Goal: Information Seeking & Learning: Learn about a topic

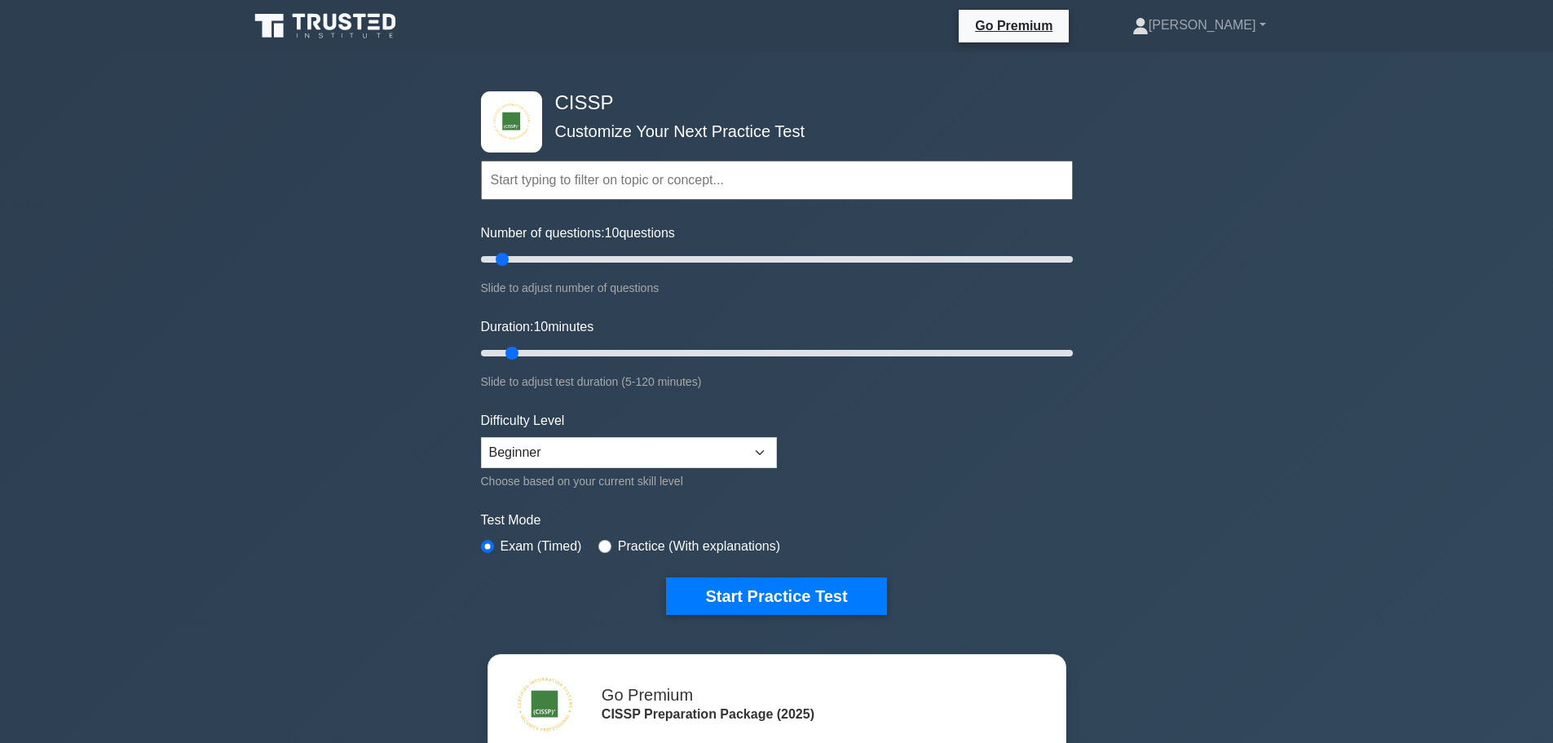
click at [298, 22] on icon at bounding box center [299, 22] width 13 height 16
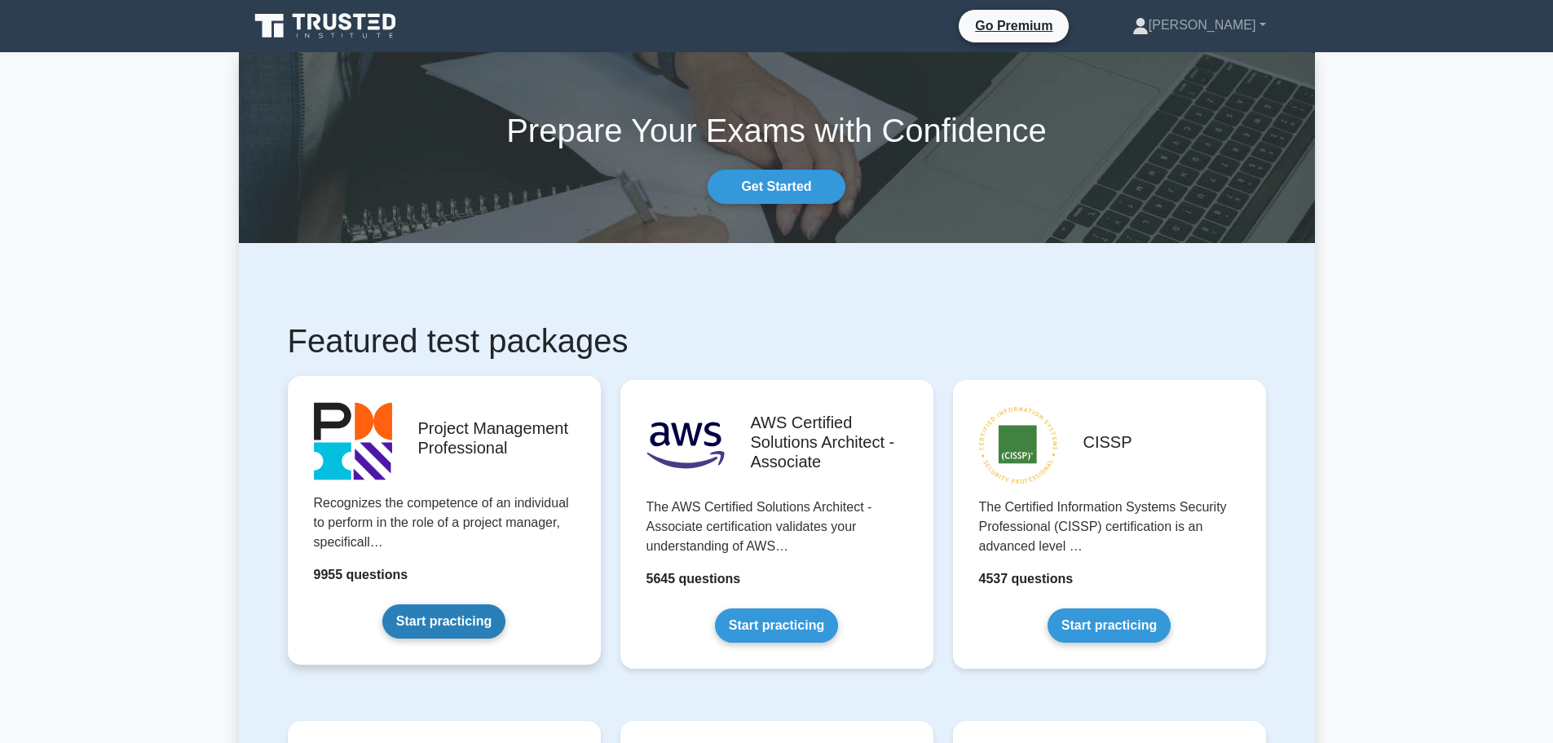
click at [428, 617] on link "Start practicing" at bounding box center [443, 621] width 123 height 34
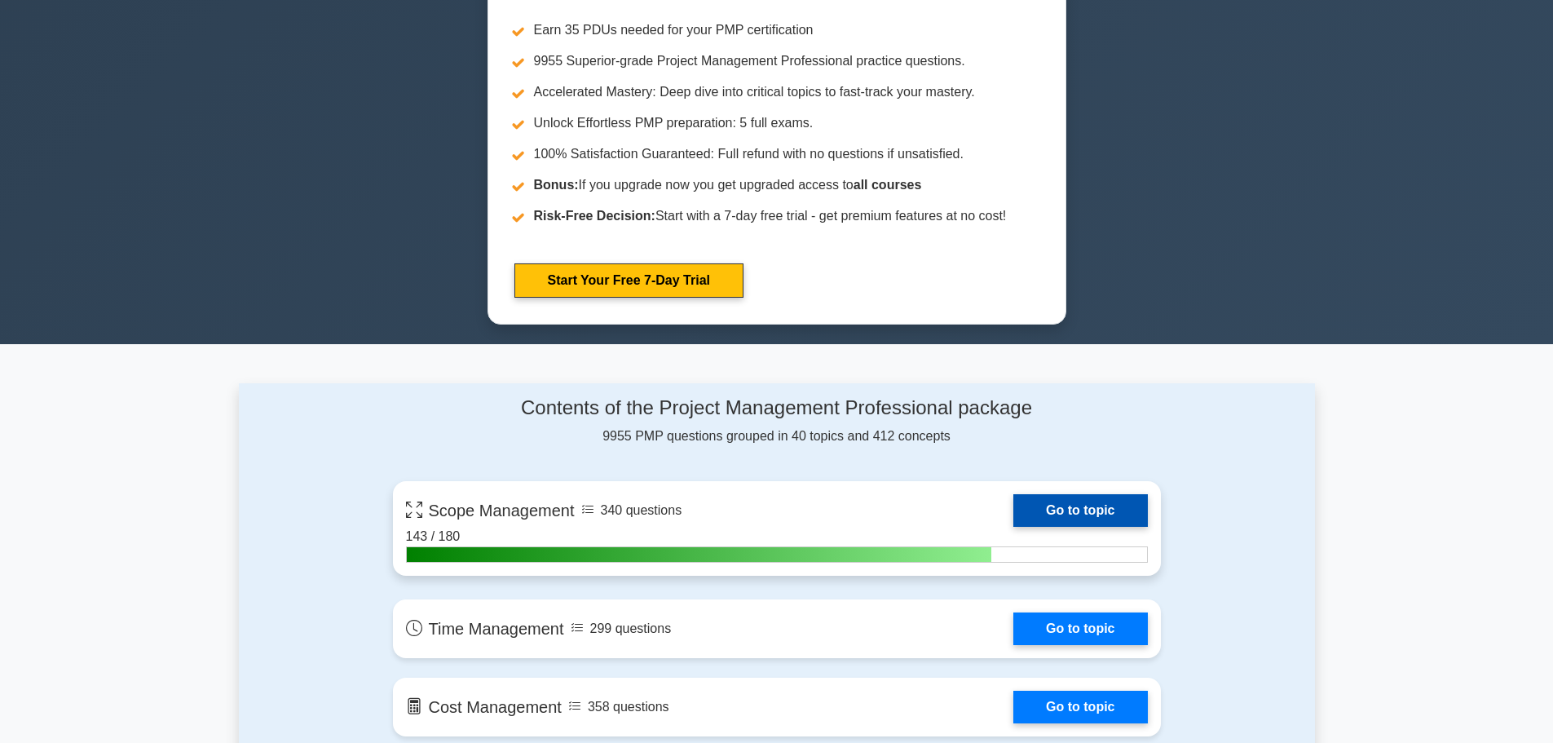
scroll to position [815, 0]
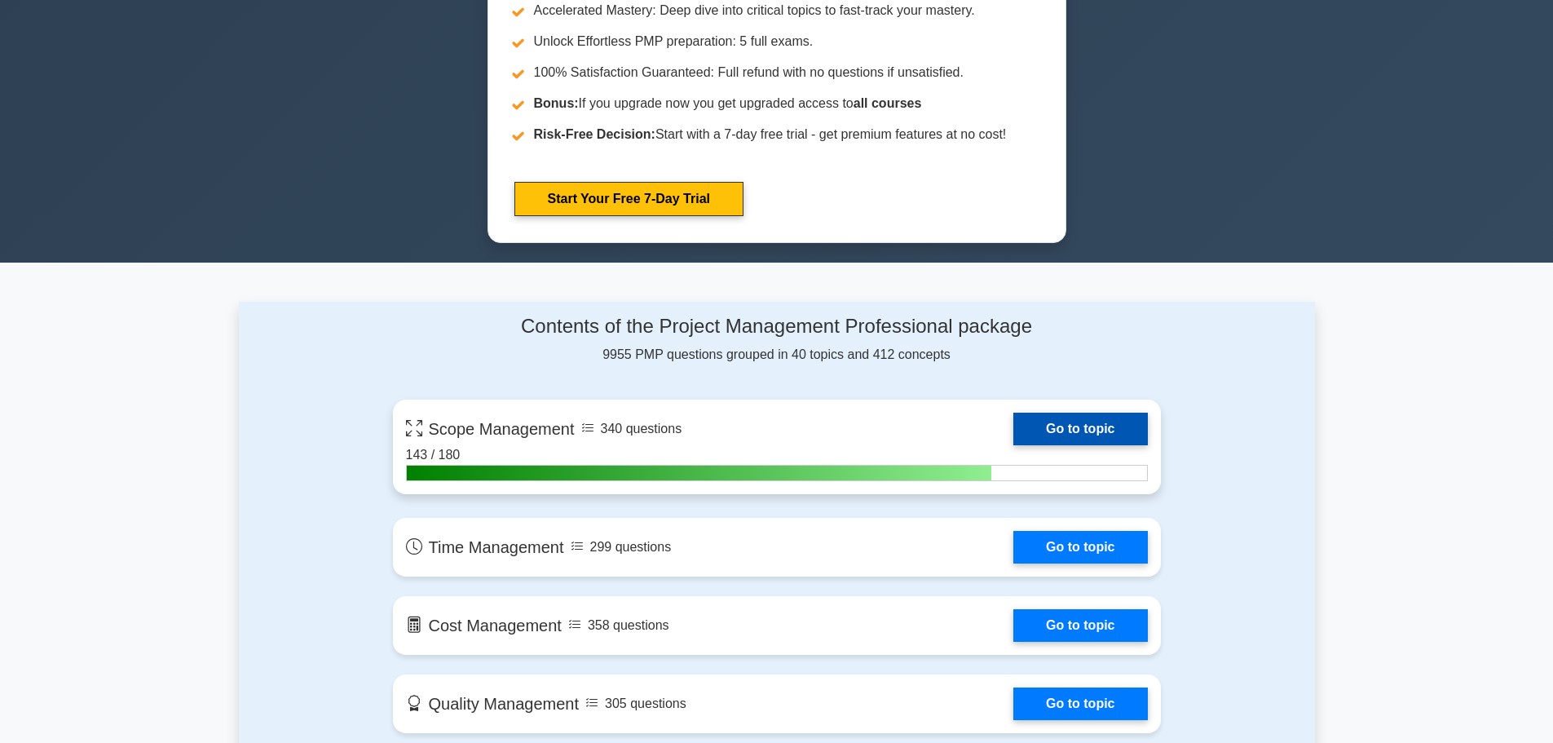
click at [1083, 429] on link "Go to topic" at bounding box center [1080, 428] width 134 height 33
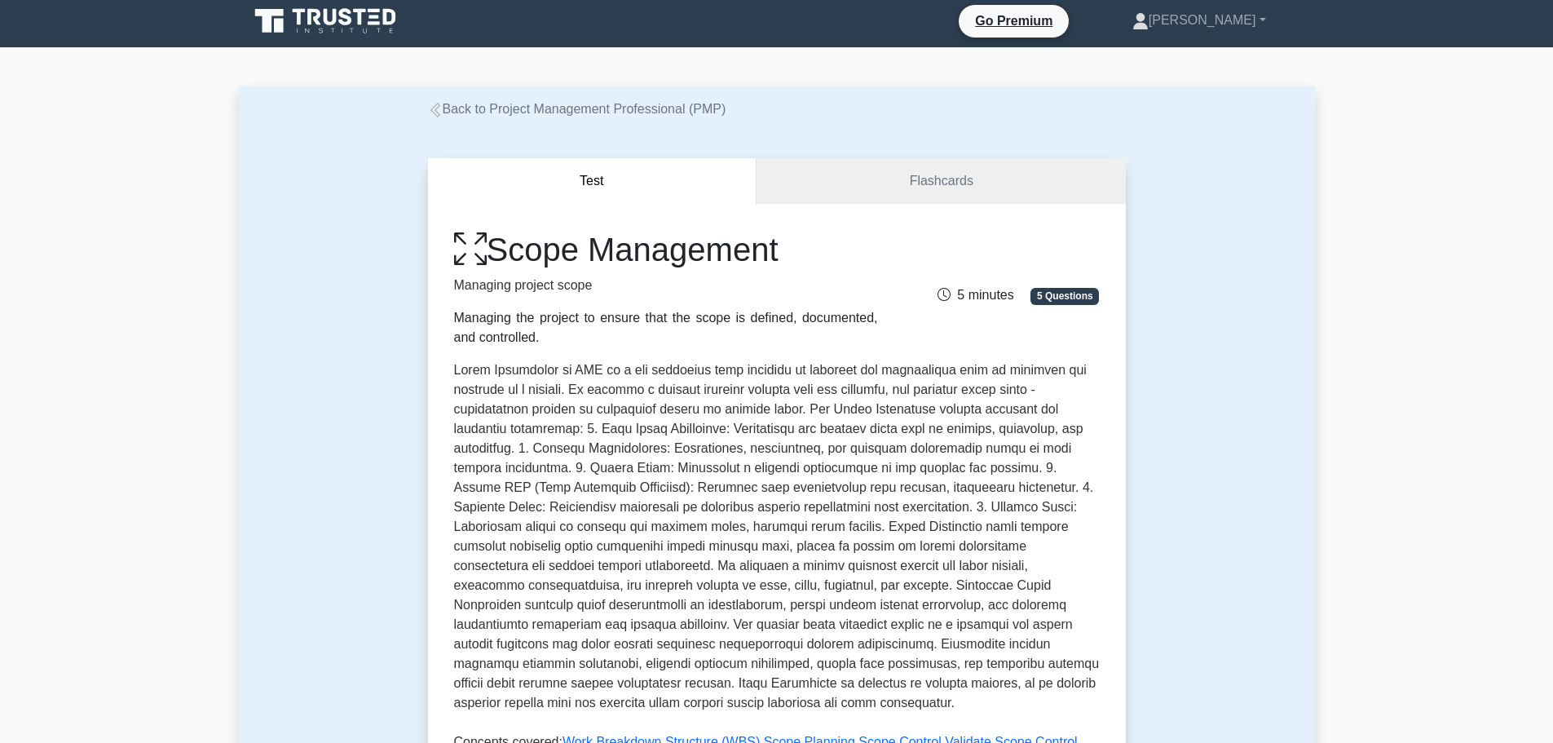
scroll to position [571, 0]
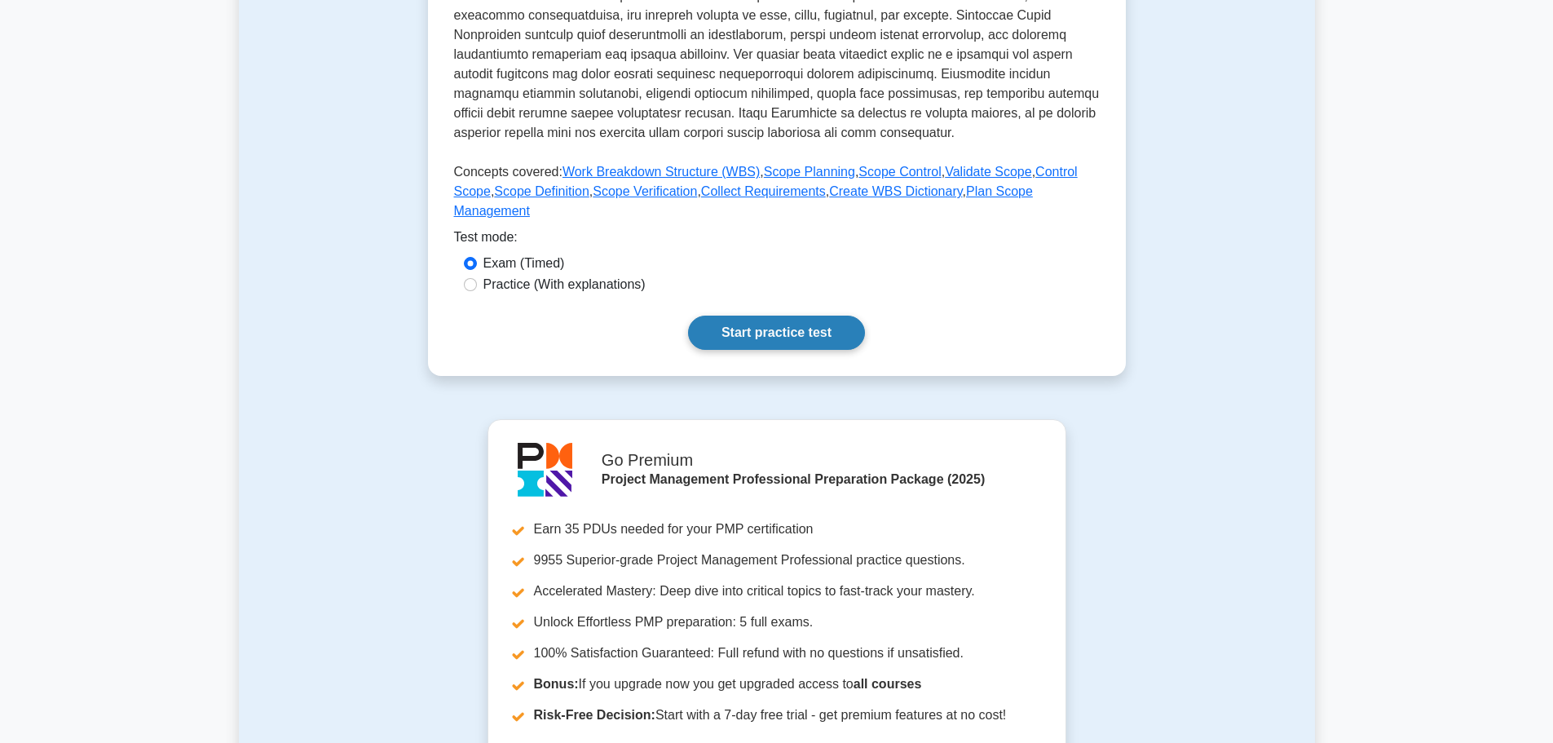
click at [759, 315] on link "Start practice test" at bounding box center [776, 332] width 177 height 34
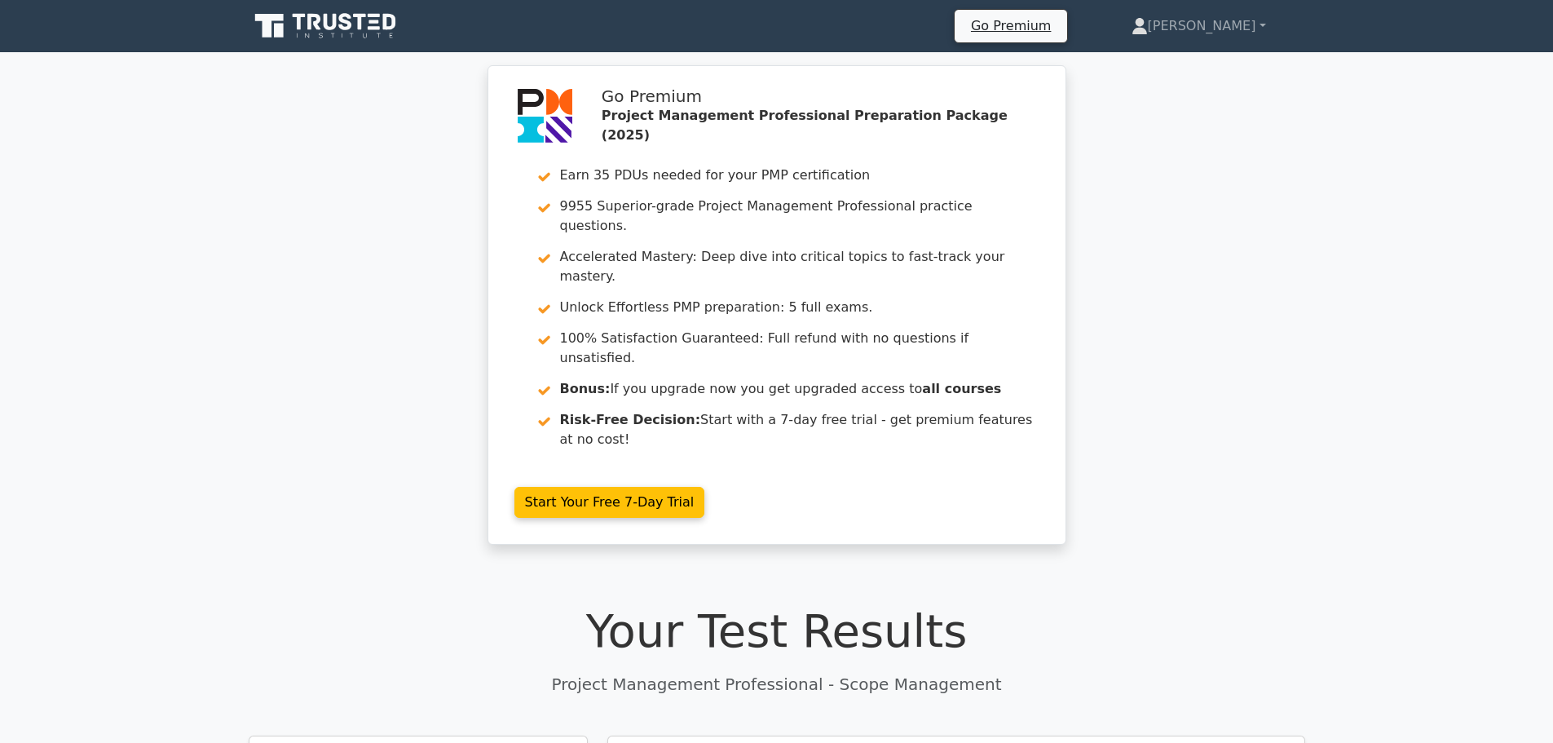
click at [240, 368] on div "Go Premium Project Management Professional Preparation Package (2025) Earn 35 P…" at bounding box center [776, 314] width 1553 height 499
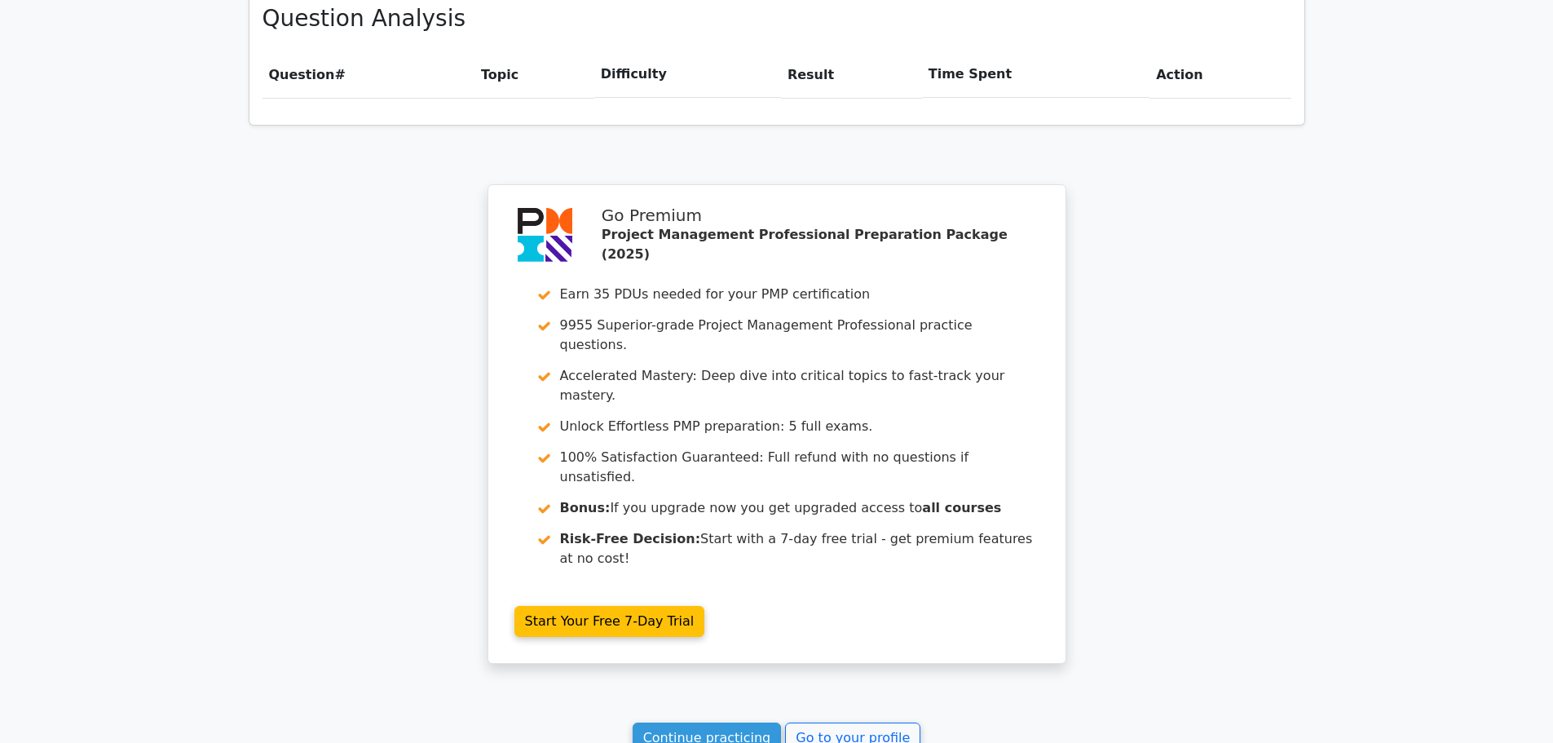
scroll to position [1304, 0]
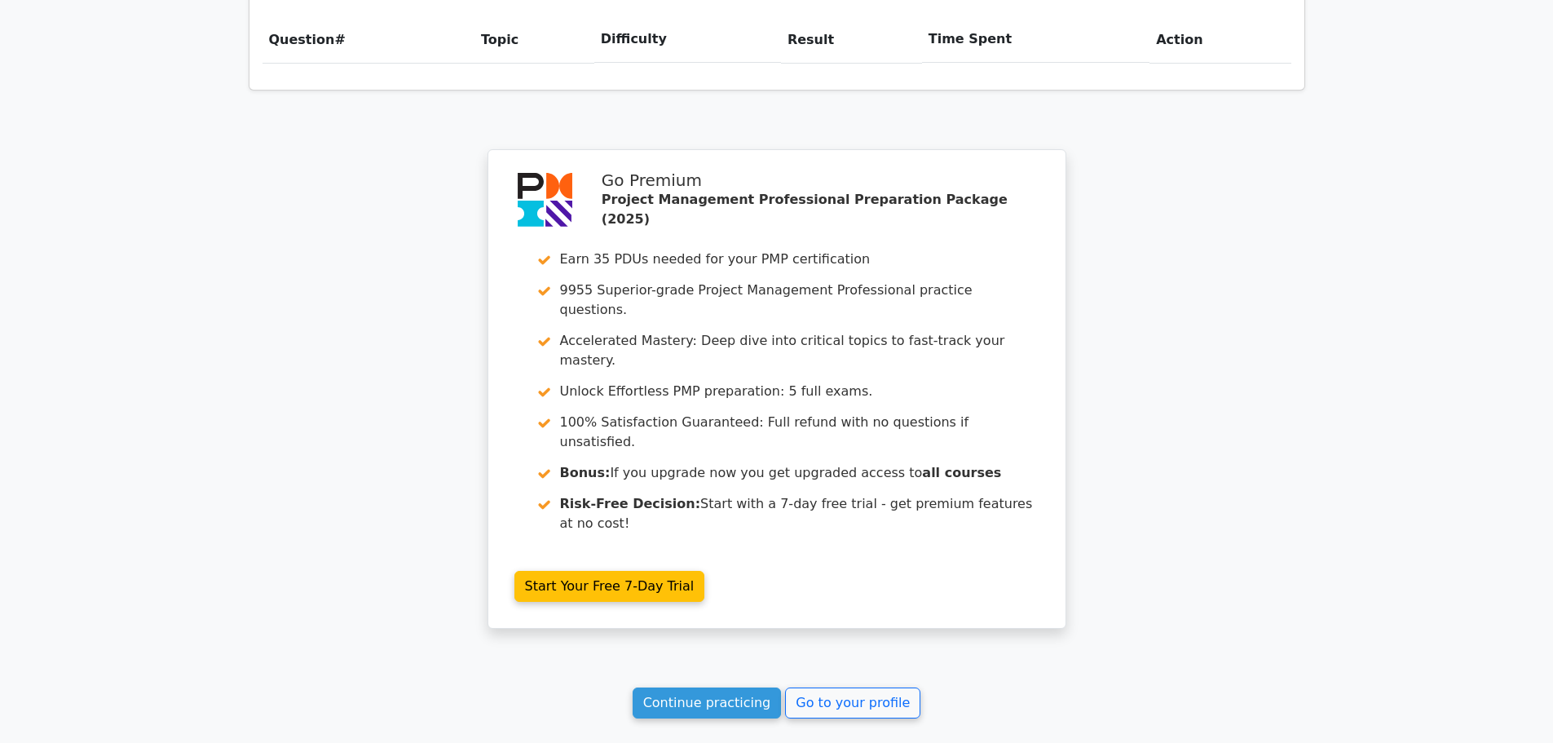
scroll to position [1324, 0]
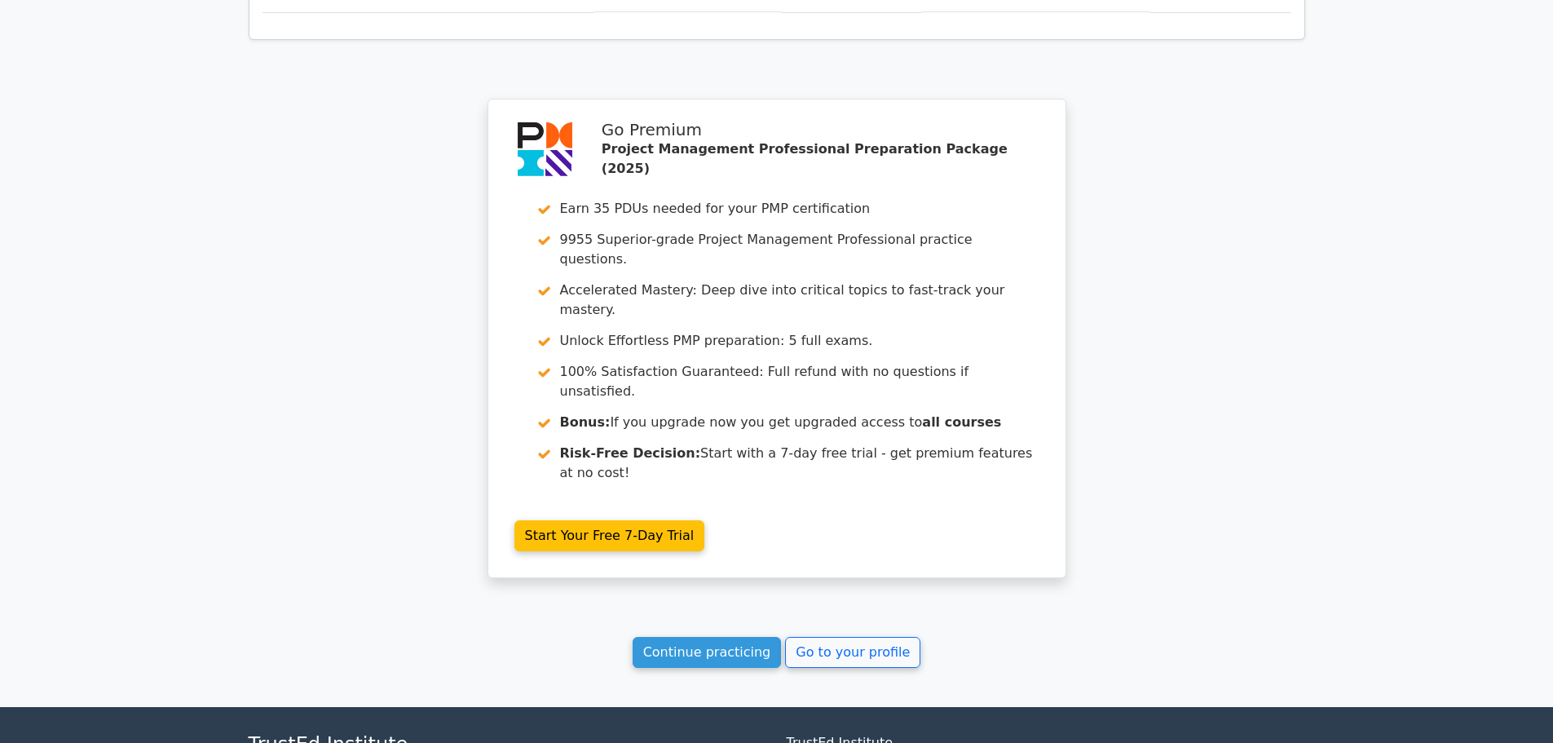
click at [699, 637] on link "Continue practicing" at bounding box center [707, 652] width 149 height 31
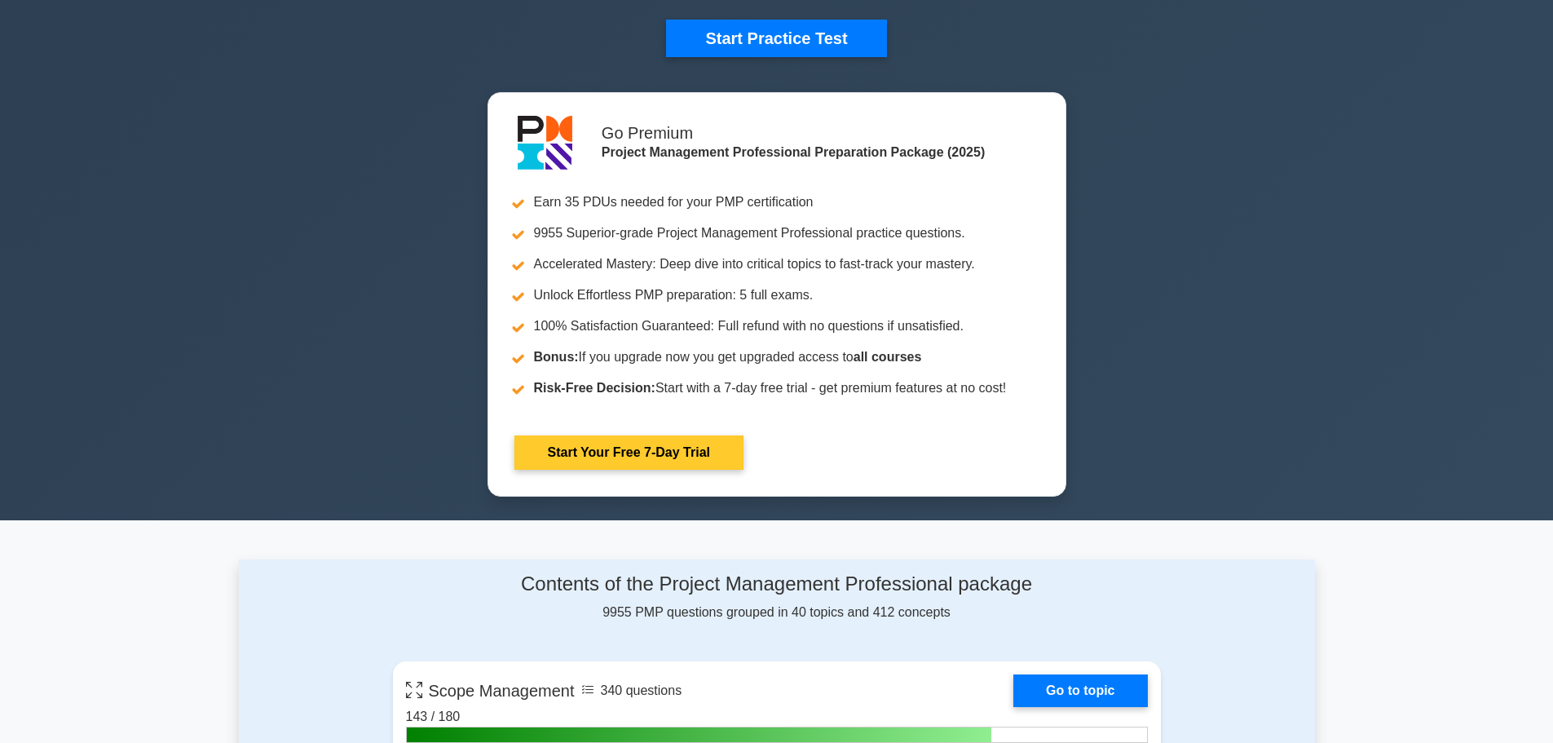
scroll to position [815, 0]
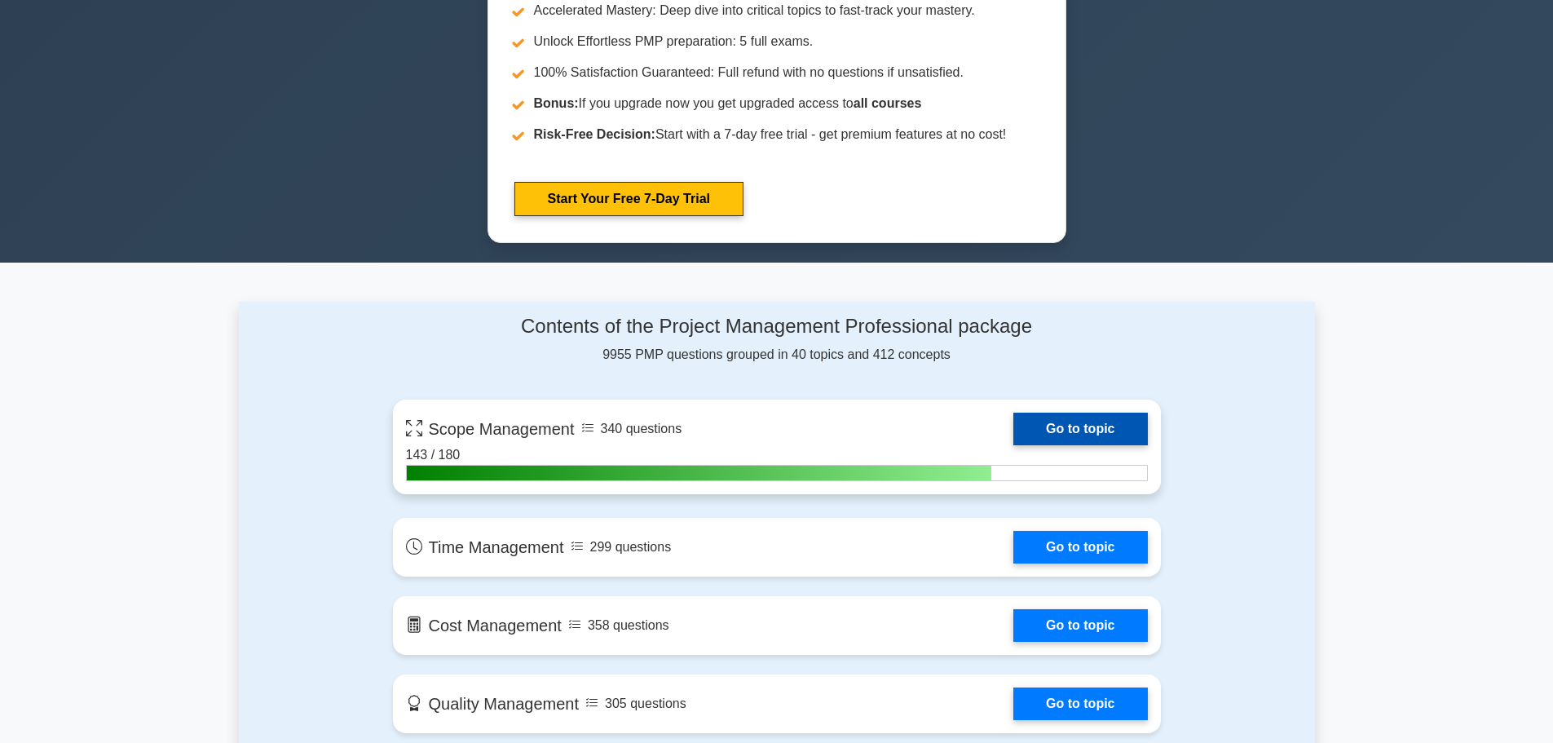
click at [1109, 425] on link "Go to topic" at bounding box center [1080, 428] width 134 height 33
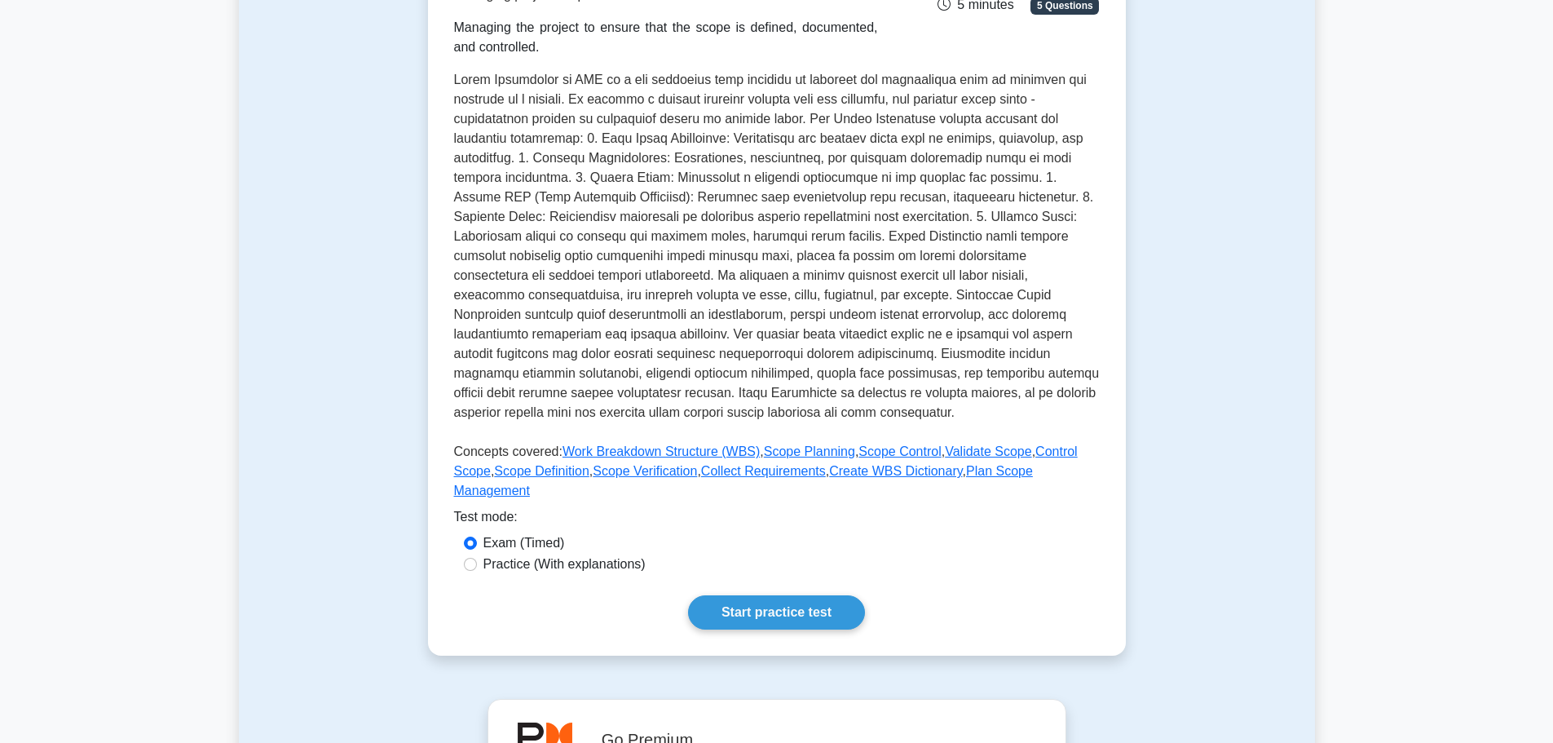
scroll to position [571, 0]
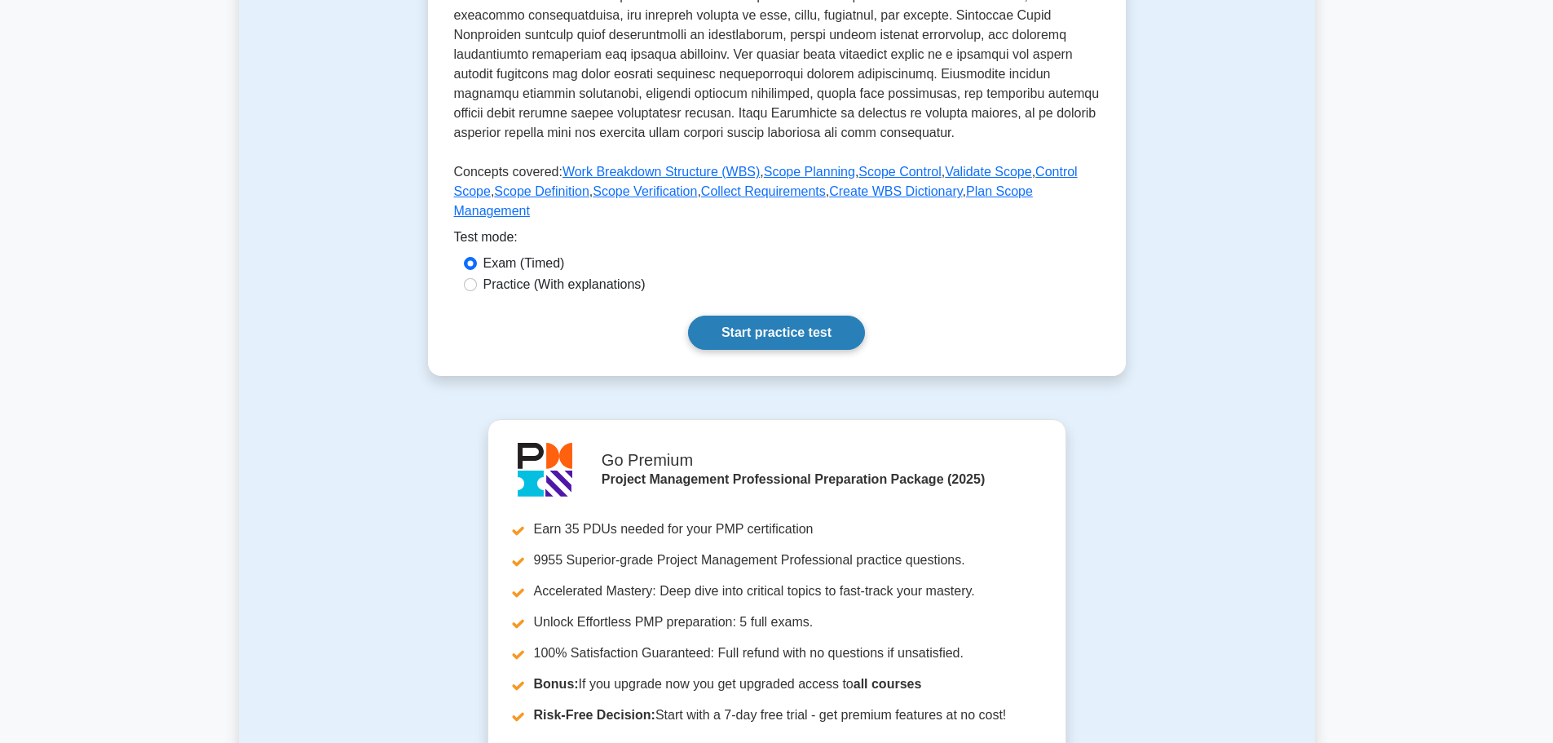
click at [756, 315] on link "Start practice test" at bounding box center [776, 332] width 177 height 34
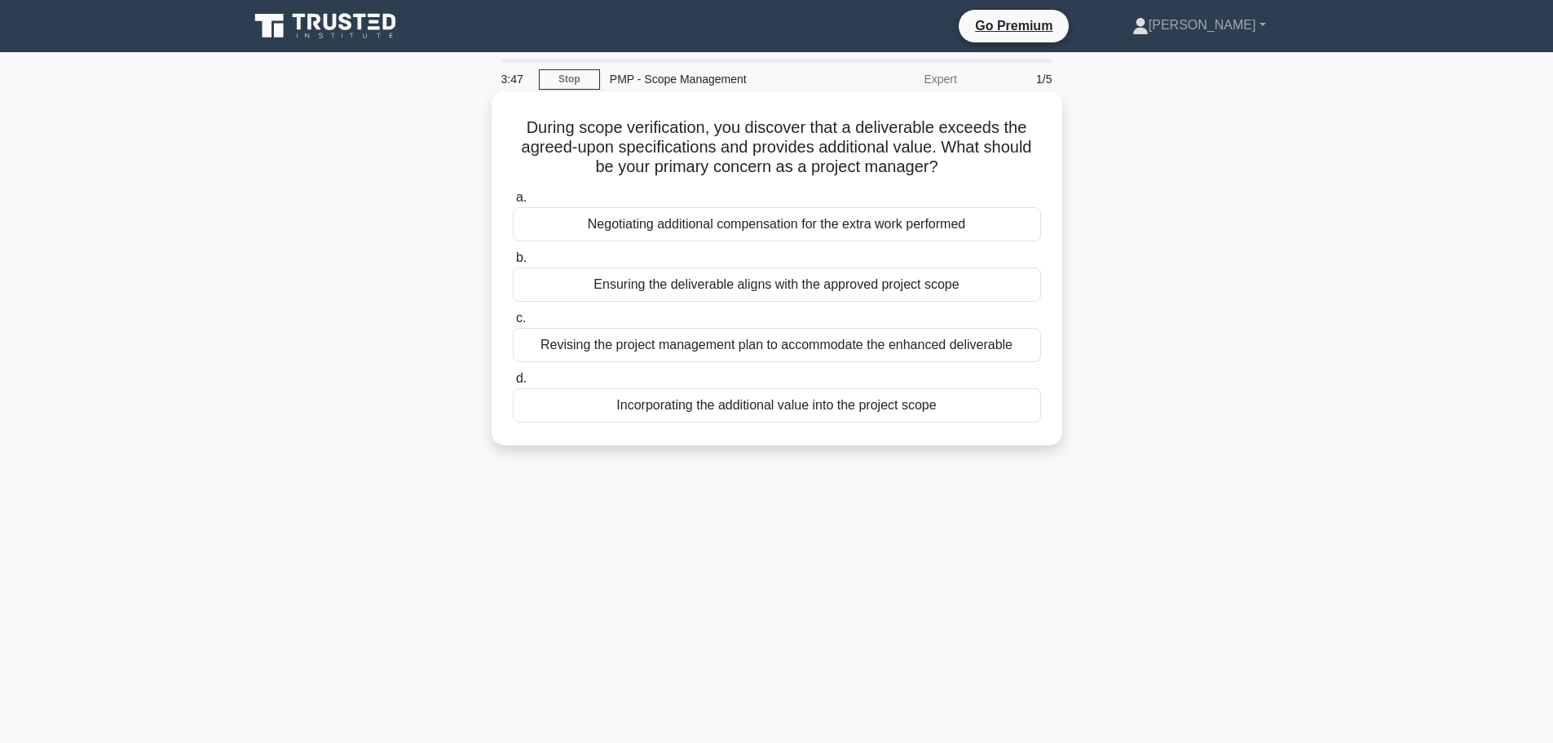
click at [771, 410] on div "Incorporating the additional value into the project scope" at bounding box center [777, 405] width 528 height 34
click at [513, 384] on input "d. Incorporating the additional value into the project scope" at bounding box center [513, 378] width 0 height 11
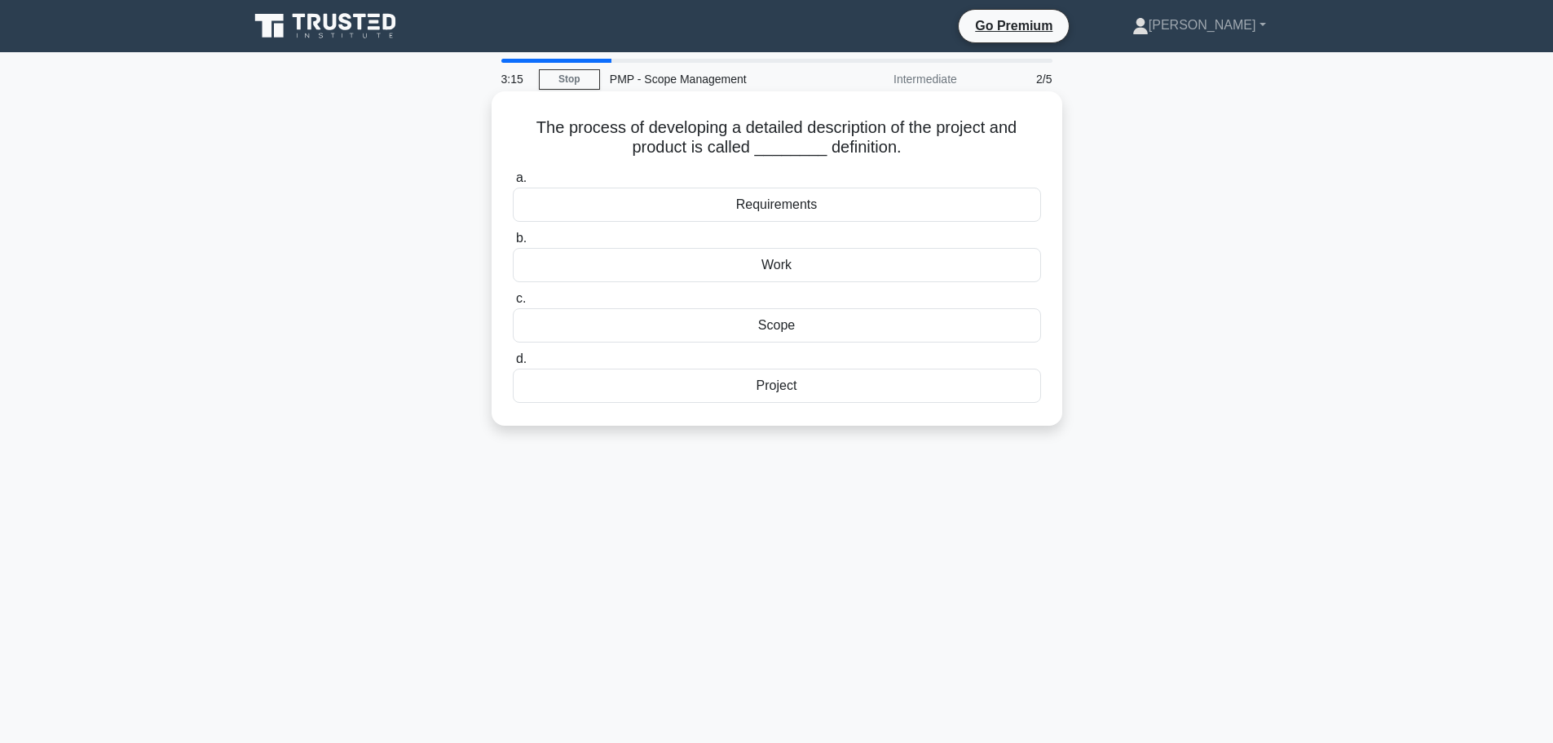
click at [783, 328] on div "Scope" at bounding box center [777, 325] width 528 height 34
click at [513, 304] on input "c. Scope" at bounding box center [513, 298] width 0 height 11
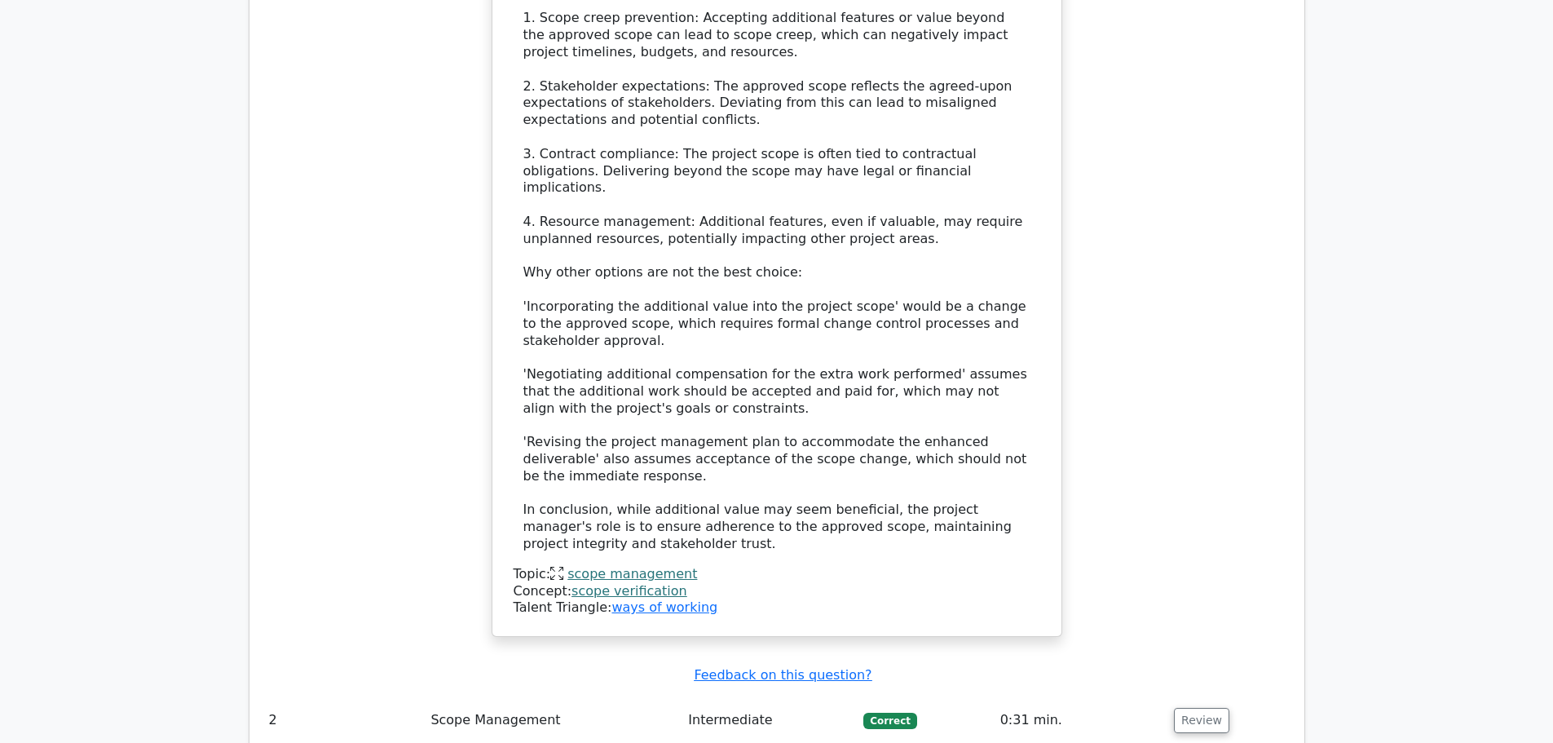
scroll to position [1956, 0]
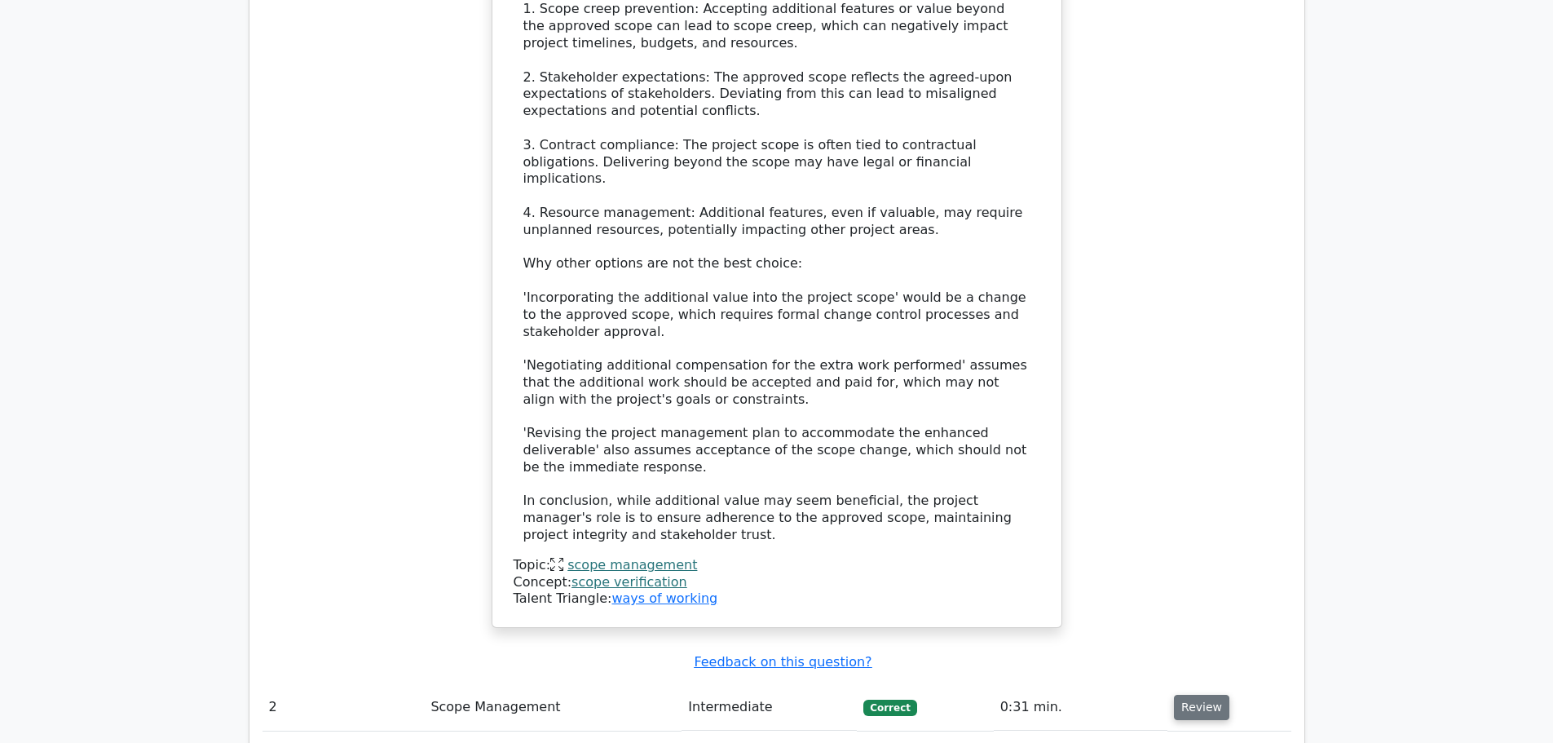
click at [1213, 694] on button "Review" at bounding box center [1201, 706] width 55 height 25
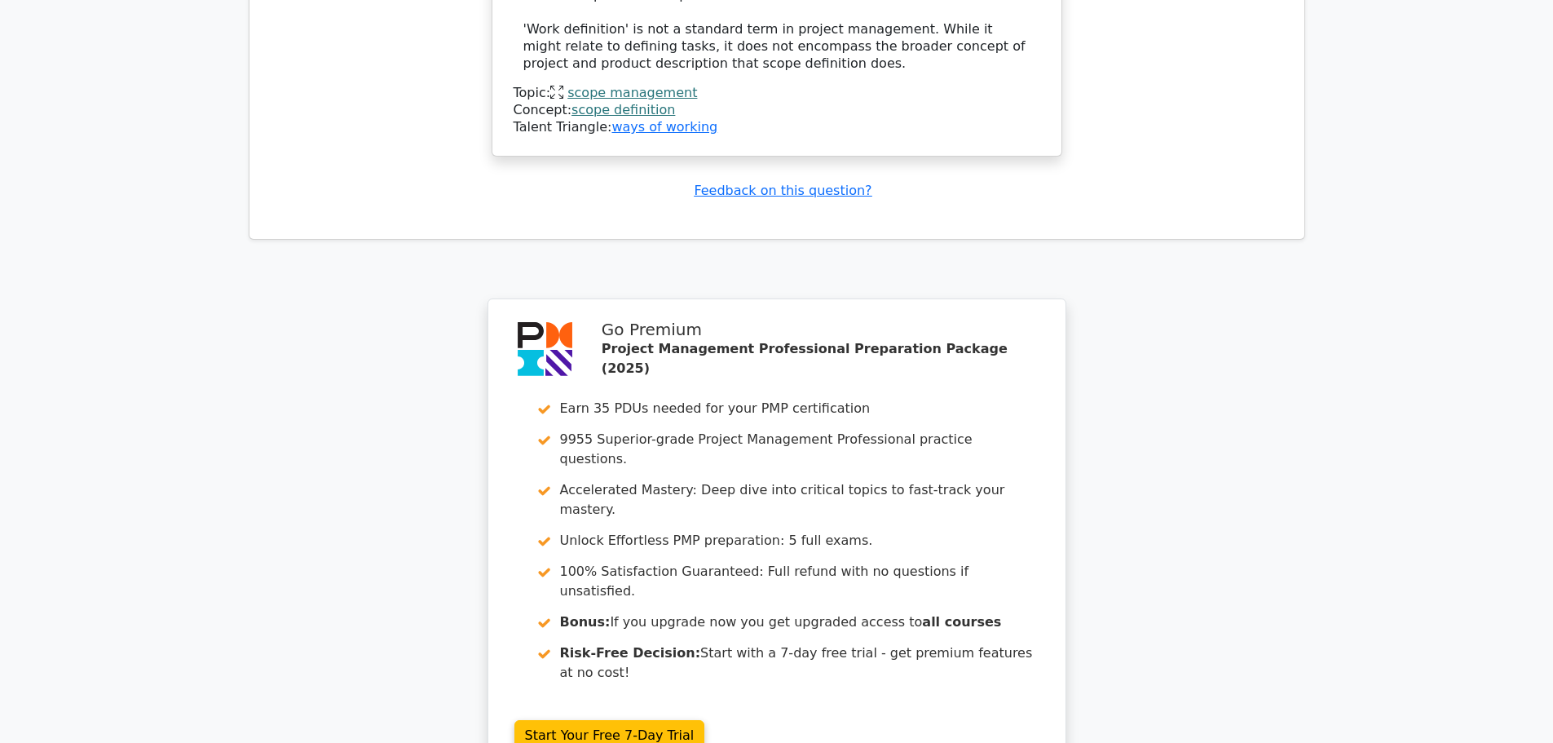
scroll to position [3487, 0]
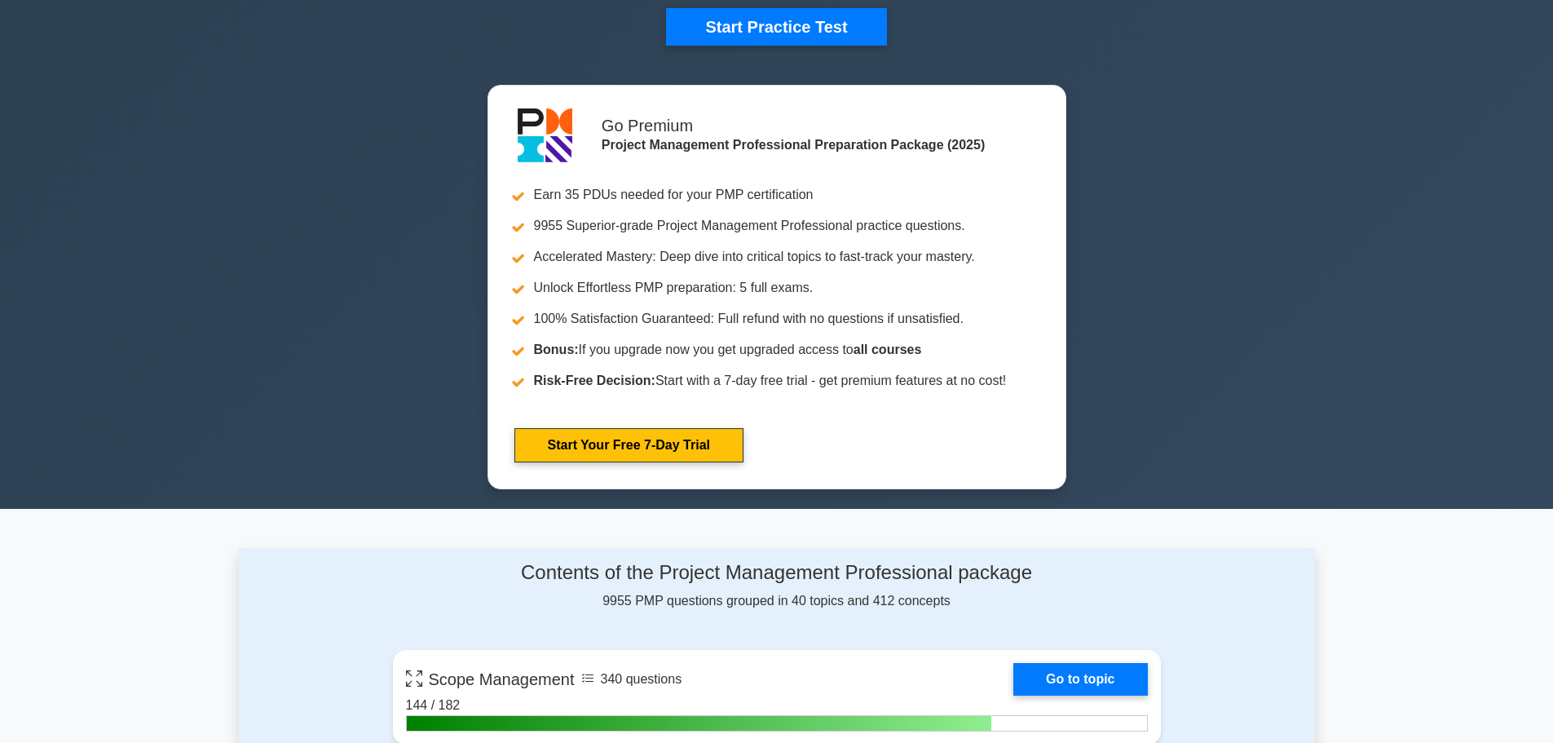
scroll to position [652, 0]
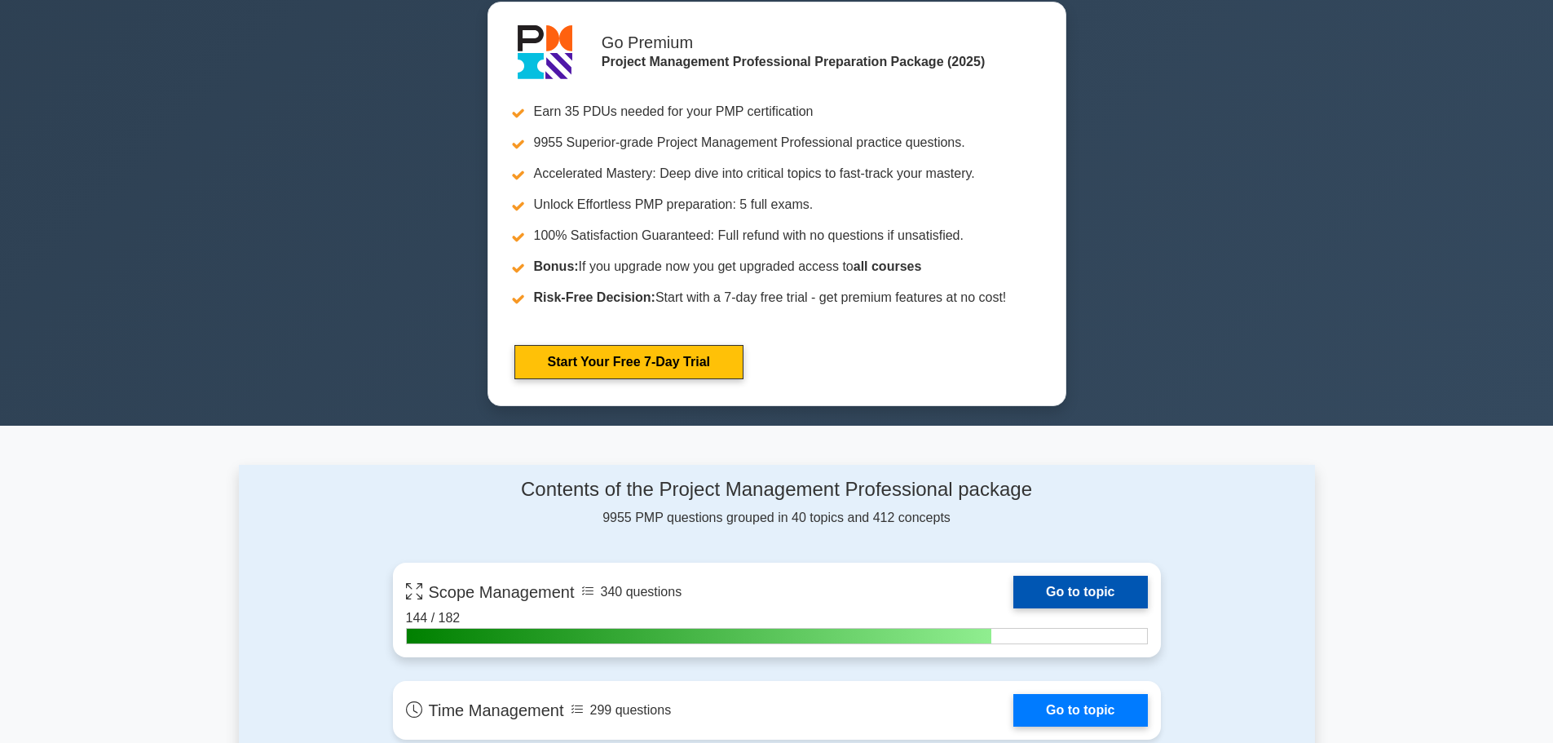
click at [1082, 583] on link "Go to topic" at bounding box center [1080, 591] width 134 height 33
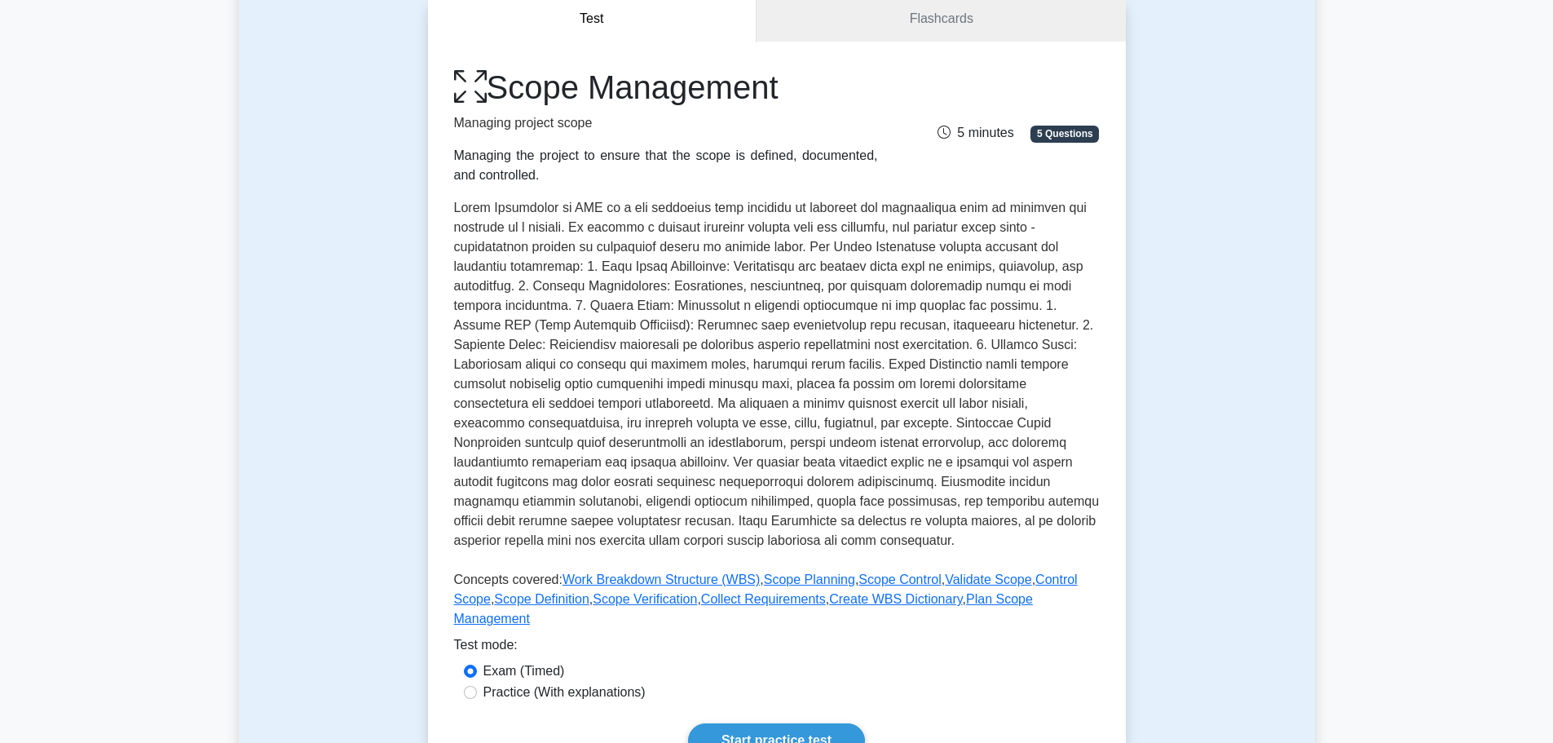
scroll to position [571, 0]
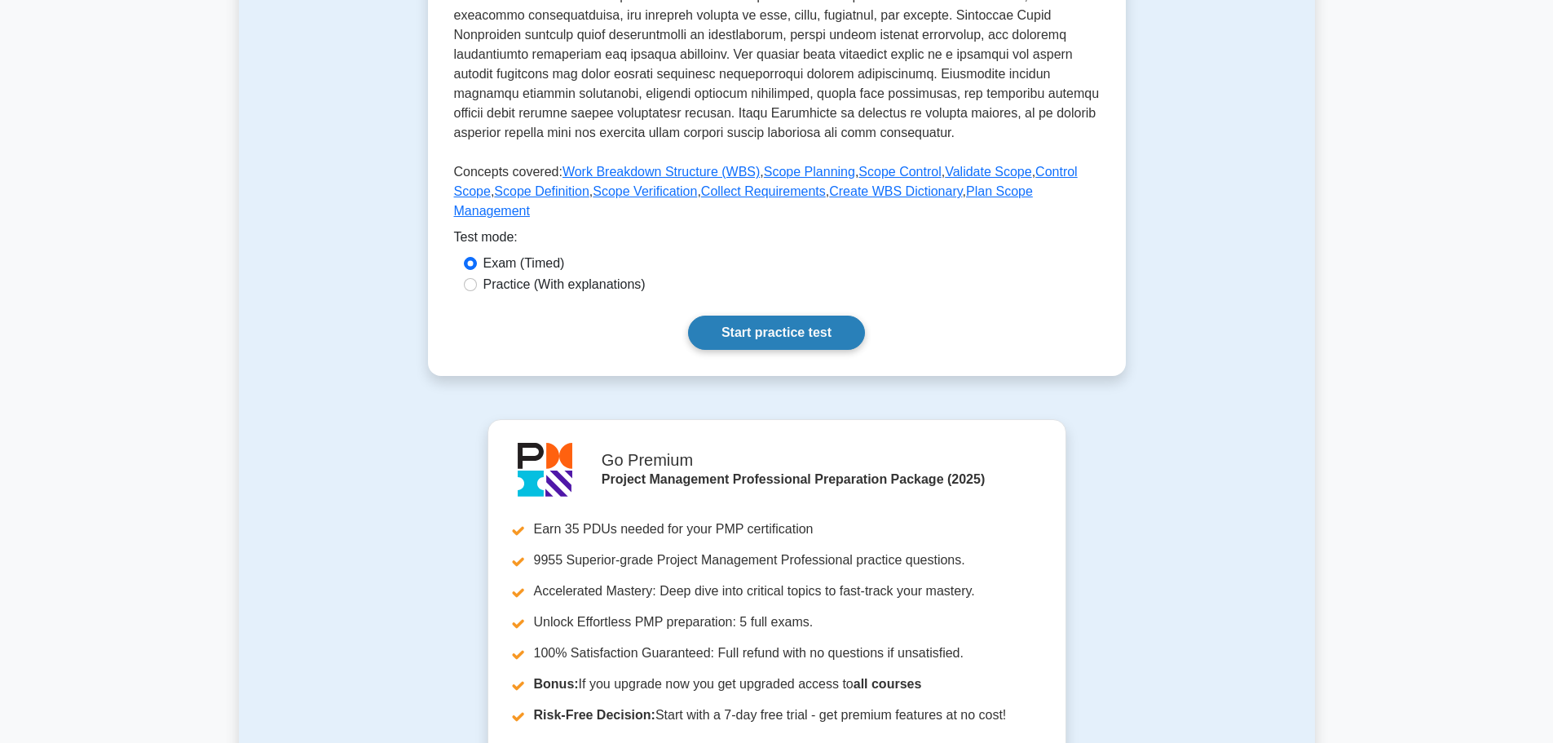
click at [769, 319] on link "Start practice test" at bounding box center [776, 332] width 177 height 34
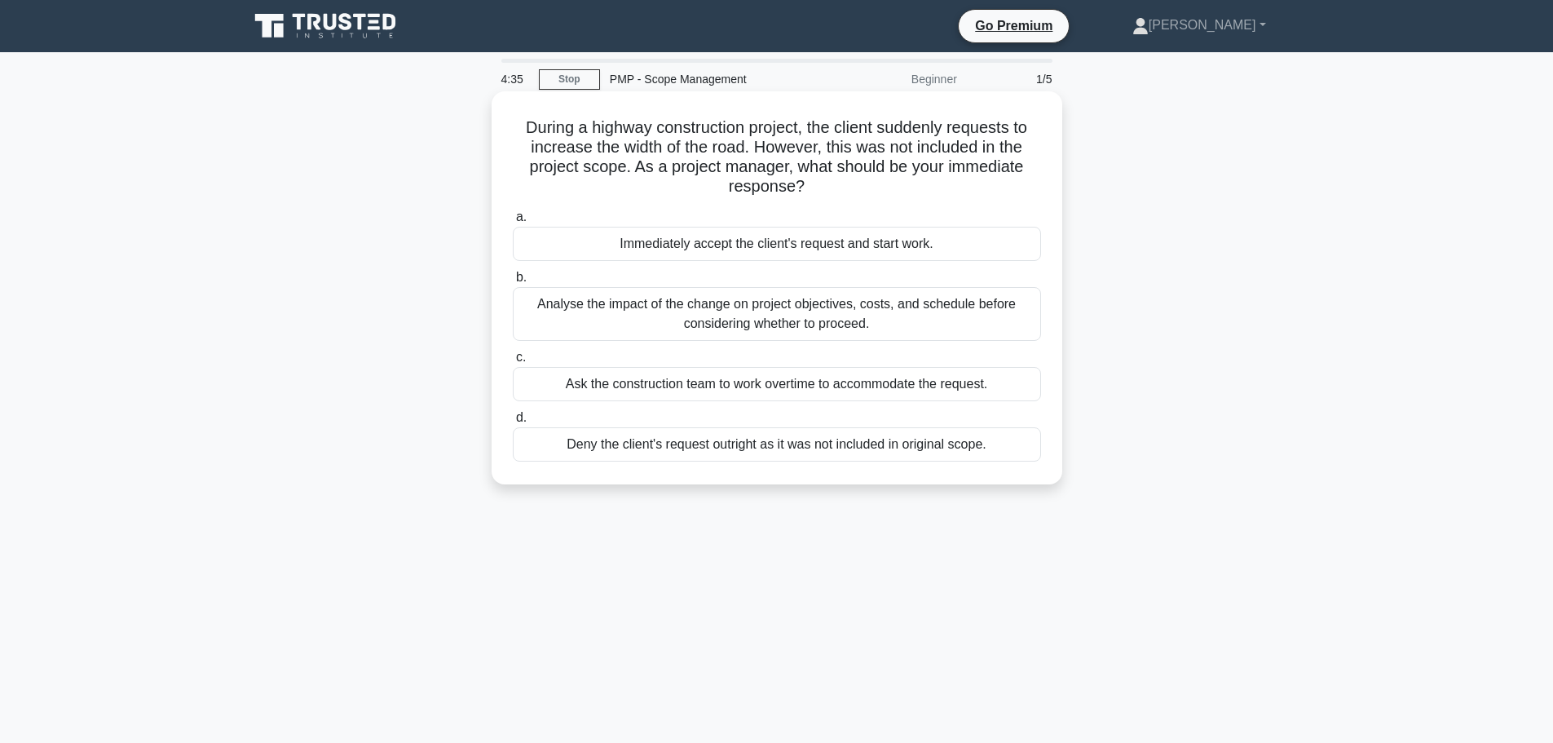
click at [706, 327] on div "Analyse the impact of the change on project objectives, costs, and schedule bef…" at bounding box center [777, 314] width 528 height 54
click at [513, 283] on input "b. Analyse the impact of the change on project objectives, costs, and schedule …" at bounding box center [513, 277] width 0 height 11
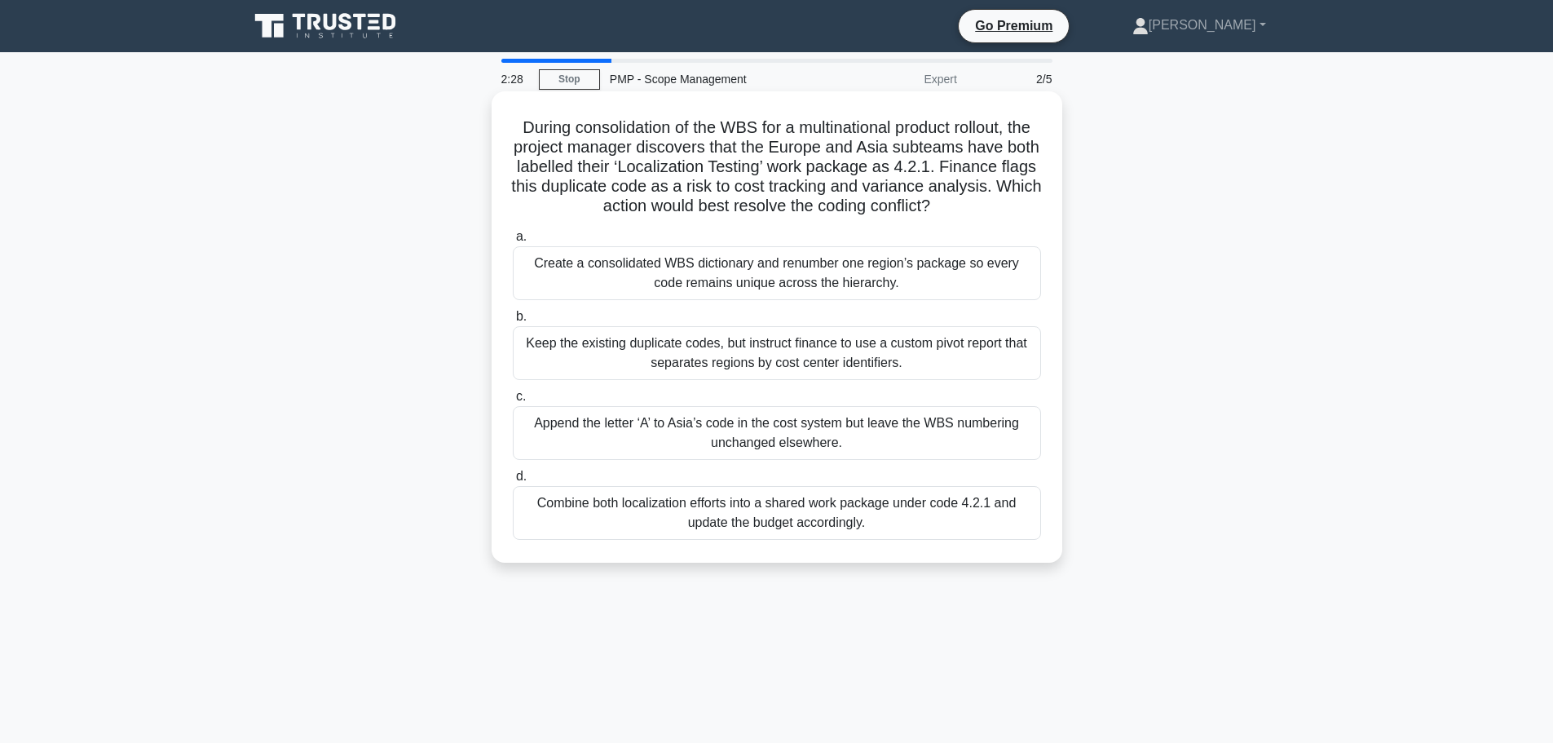
click at [756, 282] on div "Create a consolidated WBS dictionary and renumber one region’s package so every…" at bounding box center [777, 273] width 528 height 54
click at [513, 242] on input "a. Create a consolidated WBS dictionary and renumber one region’s package so ev…" at bounding box center [513, 236] width 0 height 11
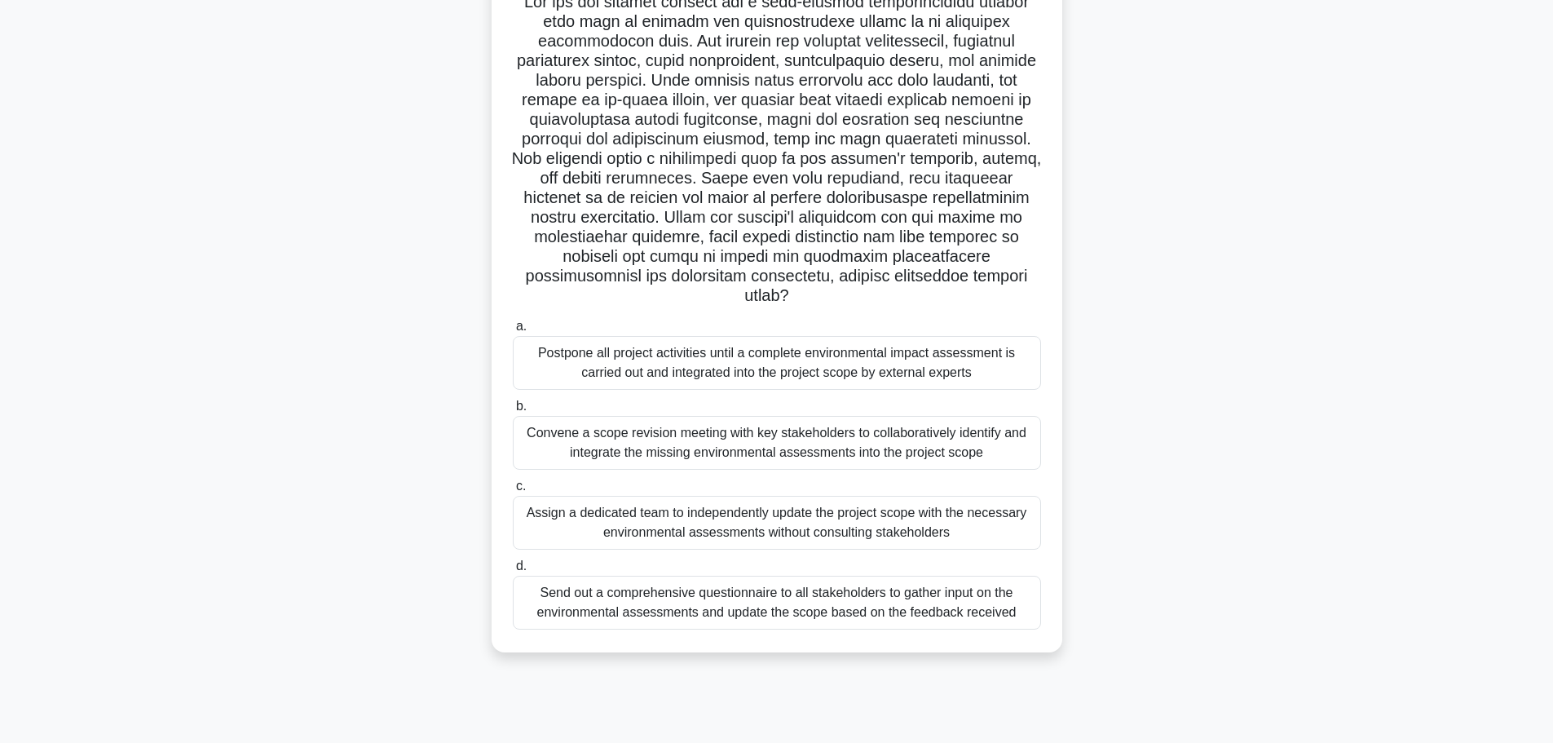
scroll to position [138, 0]
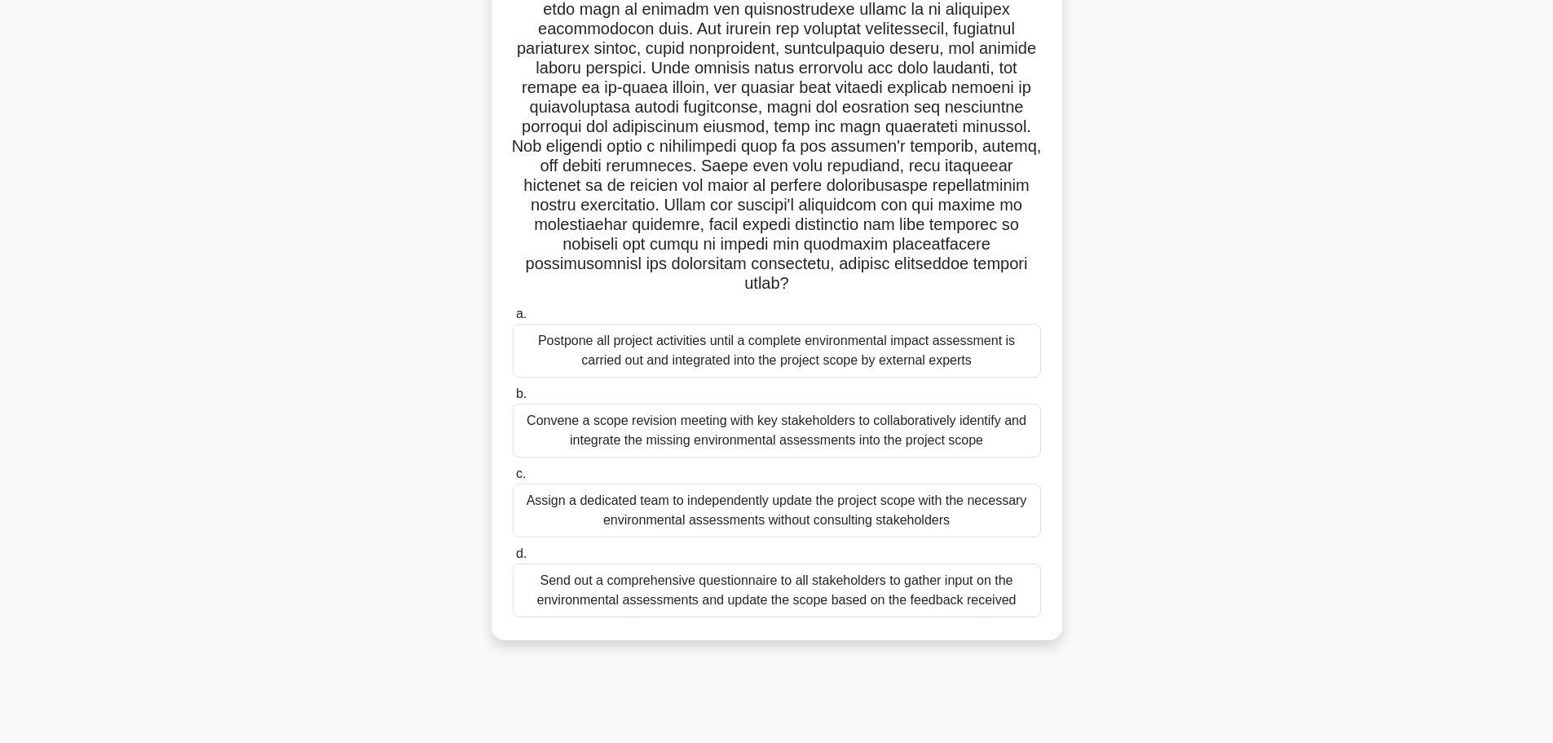
click at [713, 434] on div "Convene a scope revision meeting with key stakeholders to collaboratively ident…" at bounding box center [777, 430] width 528 height 54
click at [513, 399] on input "b. Convene a scope revision meeting with key stakeholders to collaboratively id…" at bounding box center [513, 394] width 0 height 11
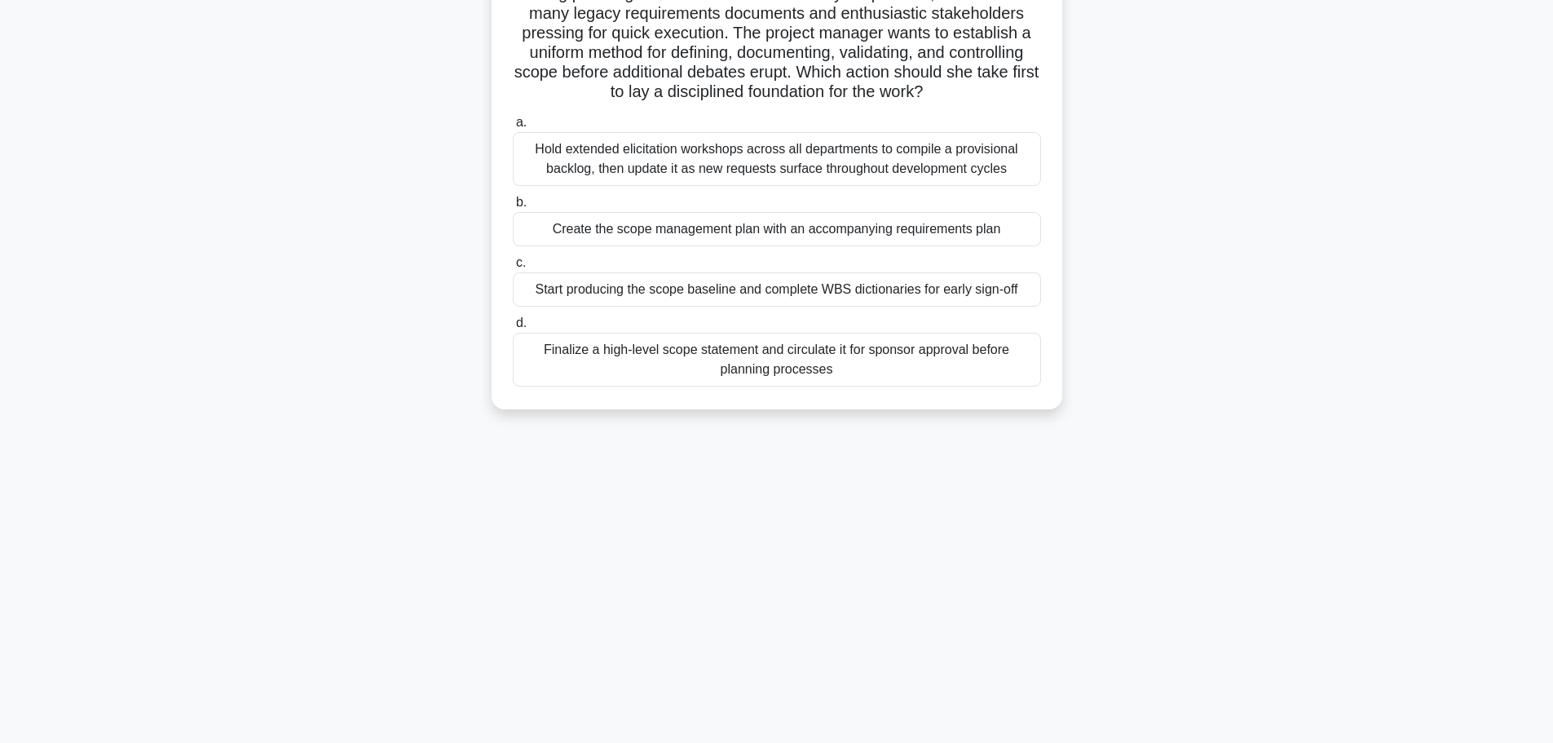
scroll to position [0, 0]
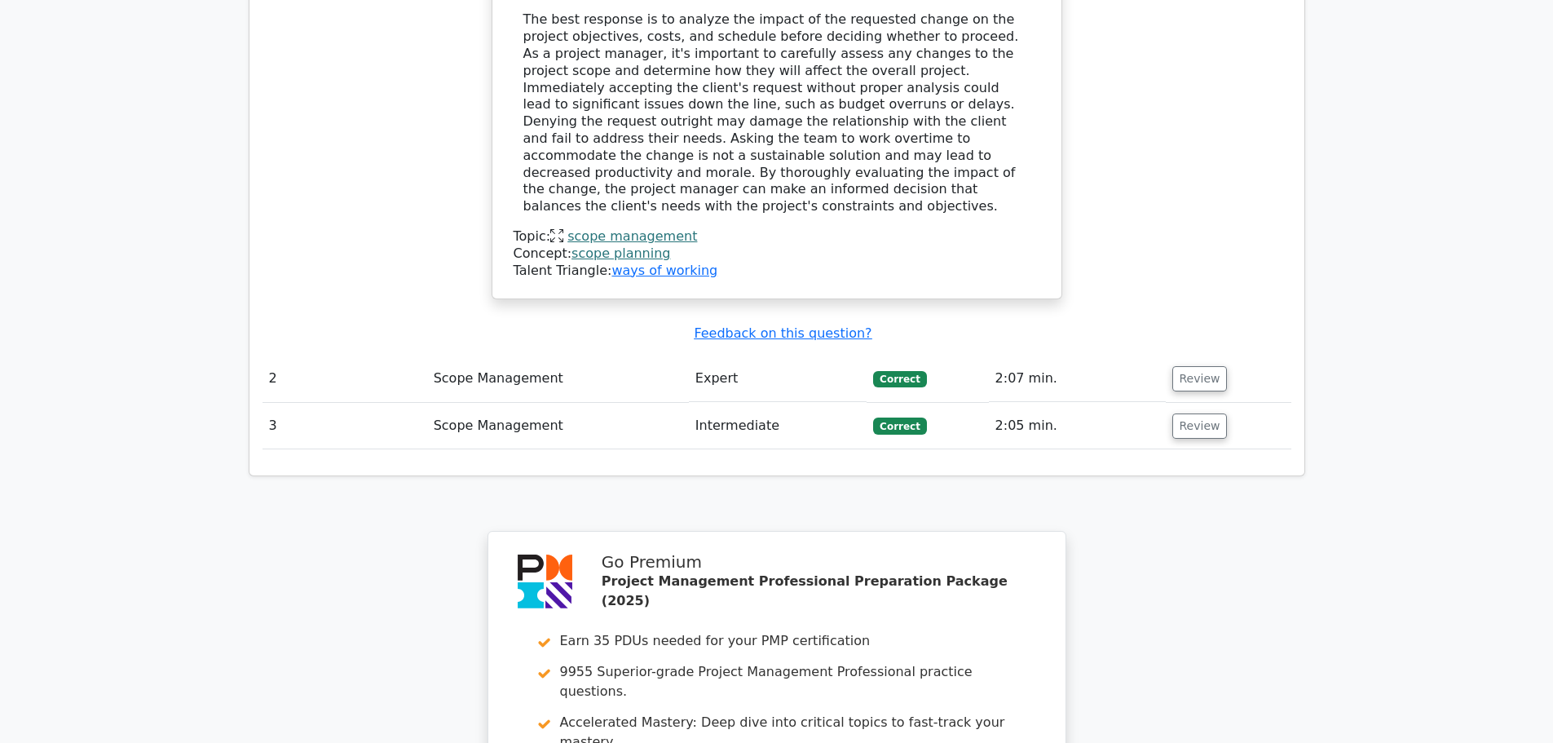
scroll to position [1793, 0]
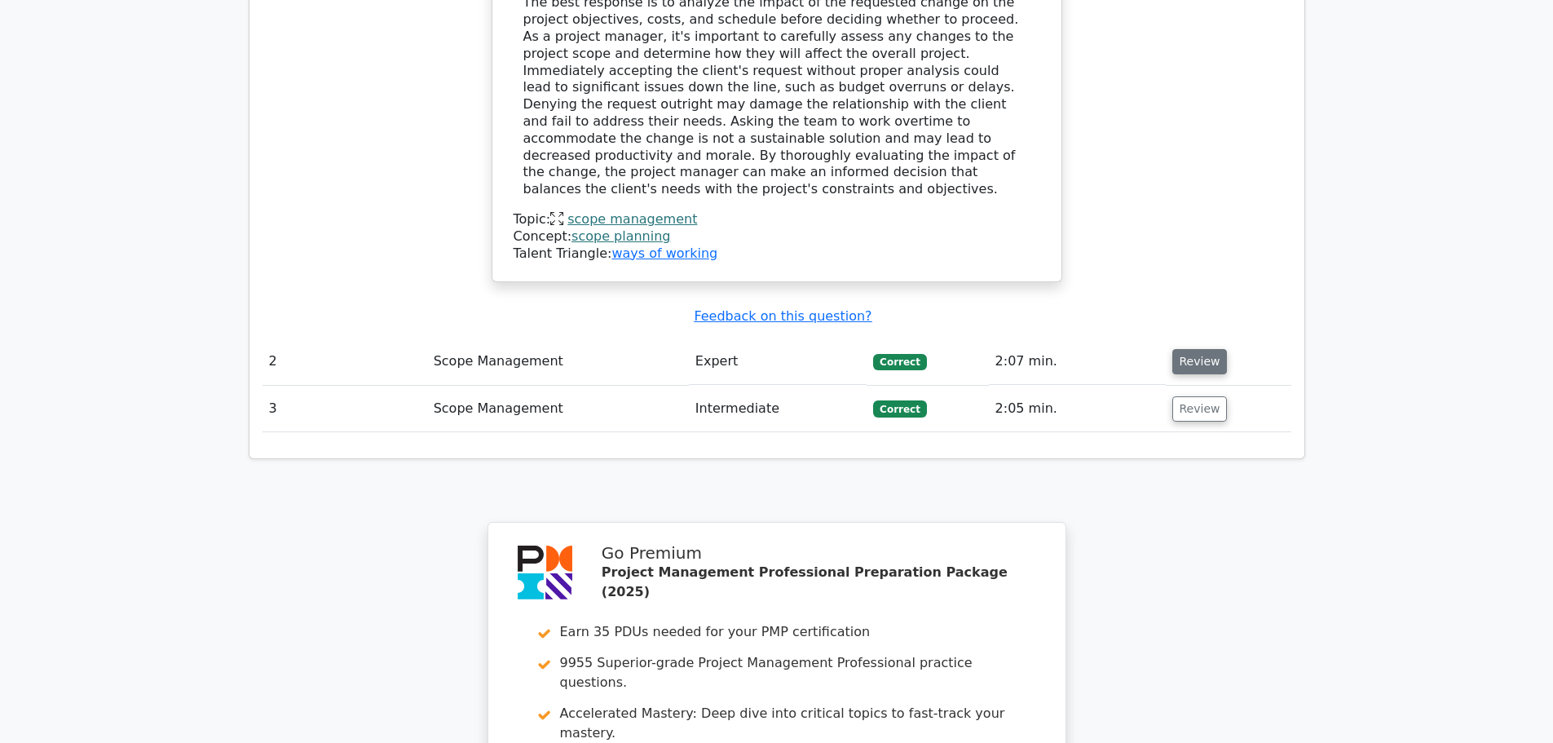
click at [1202, 349] on button "Review" at bounding box center [1199, 361] width 55 height 25
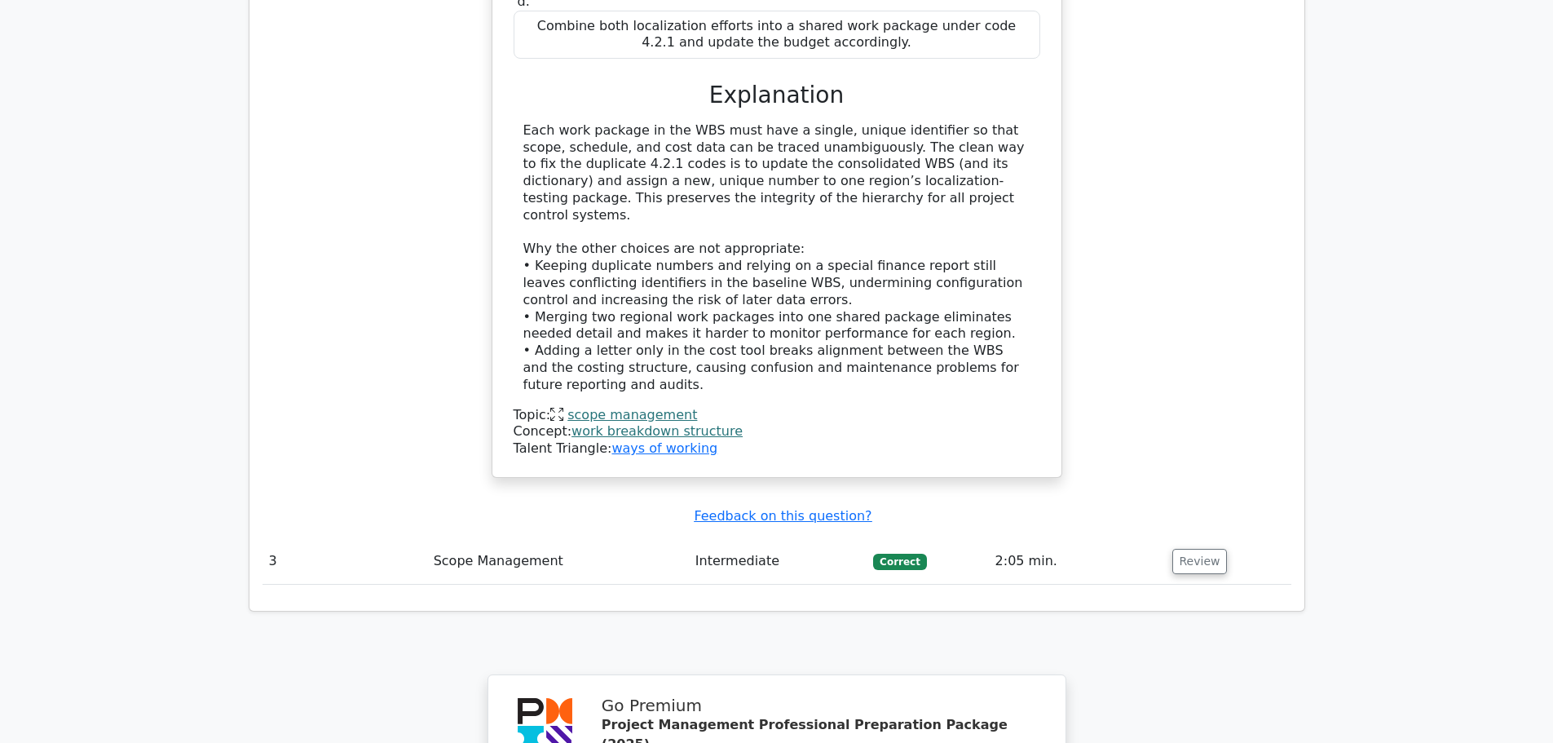
scroll to position [2608, 0]
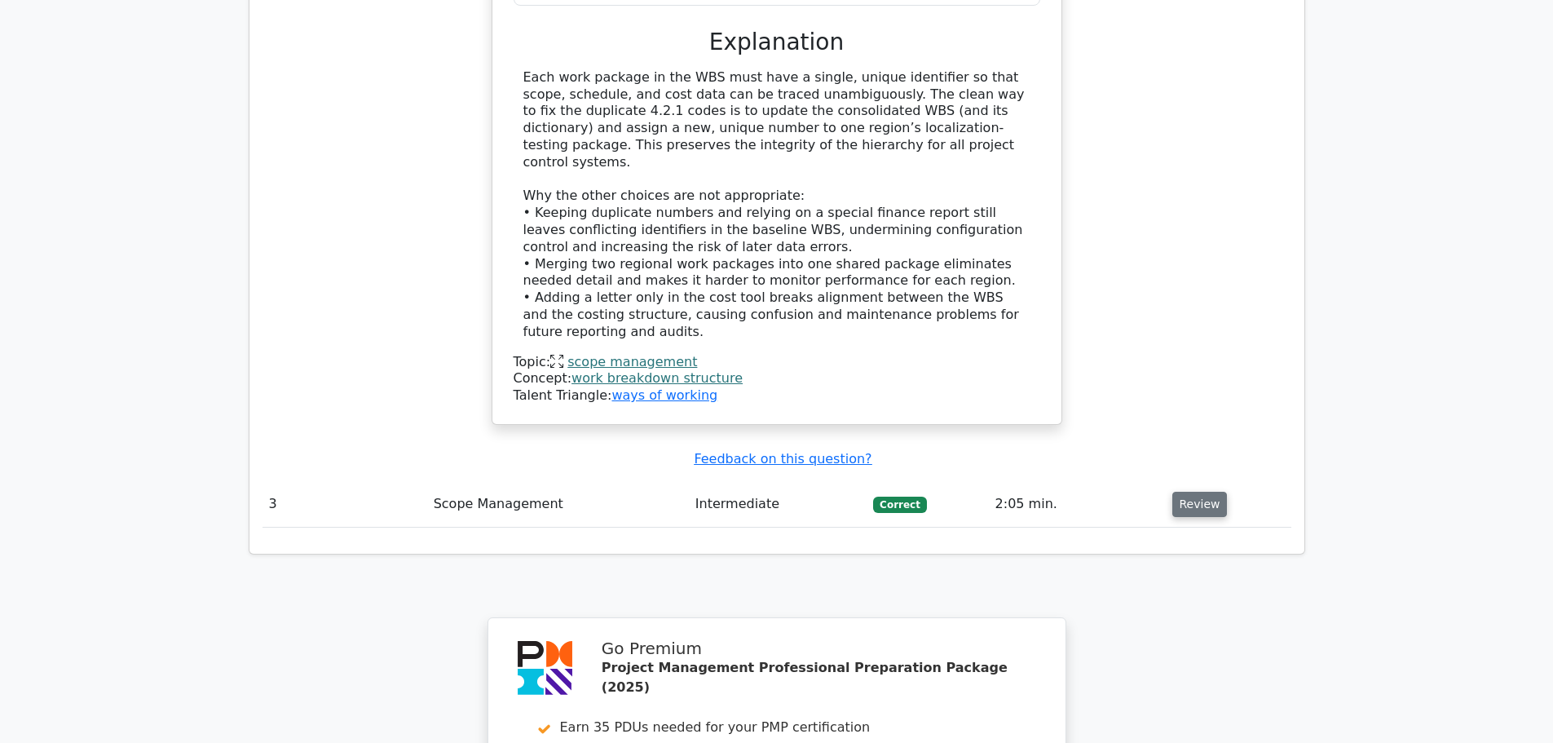
click at [1184, 492] on button "Review" at bounding box center [1199, 504] width 55 height 25
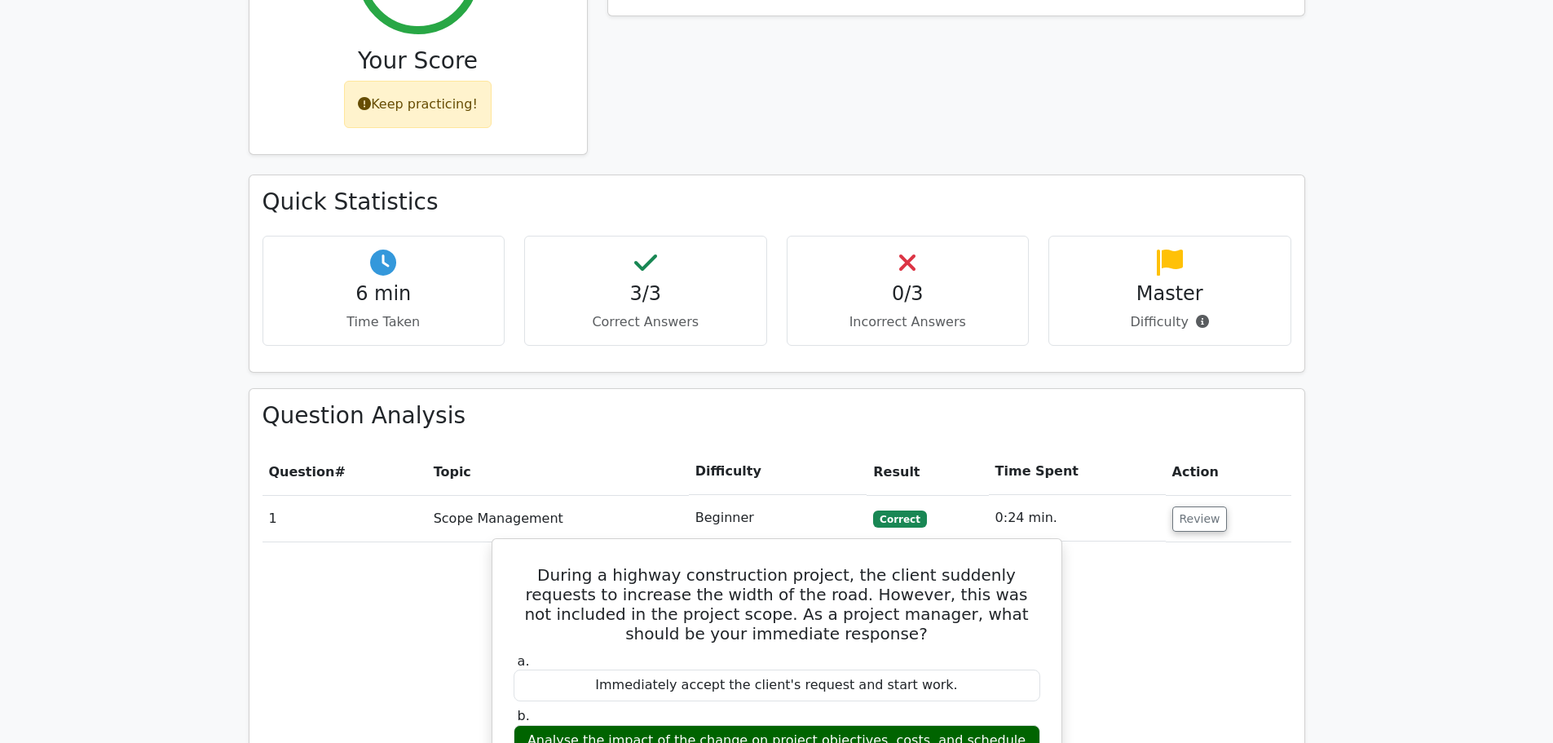
scroll to position [348, 0]
